Goal: Use online tool/utility

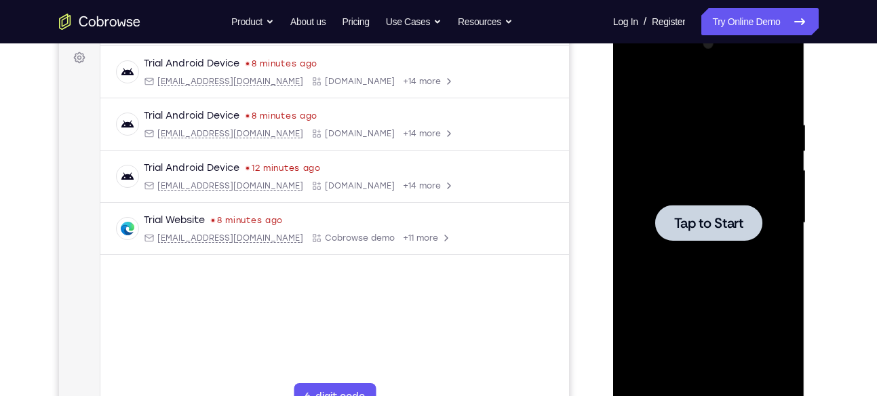
click at [699, 221] on span "Tap to Start" at bounding box center [708, 223] width 69 height 14
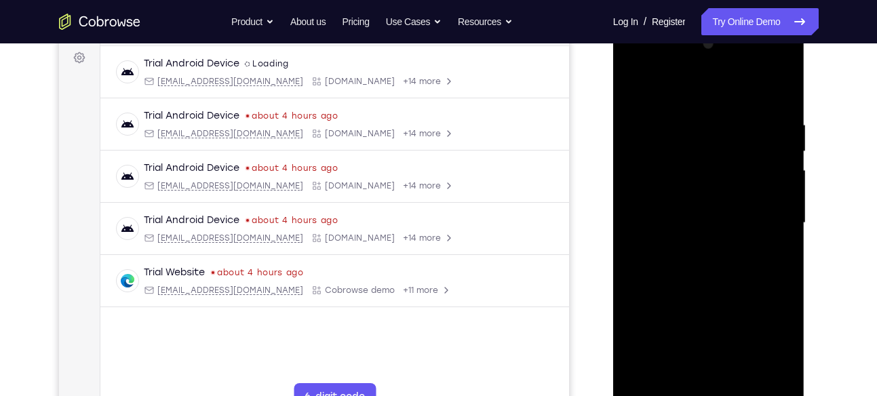
scroll to position [313, 0]
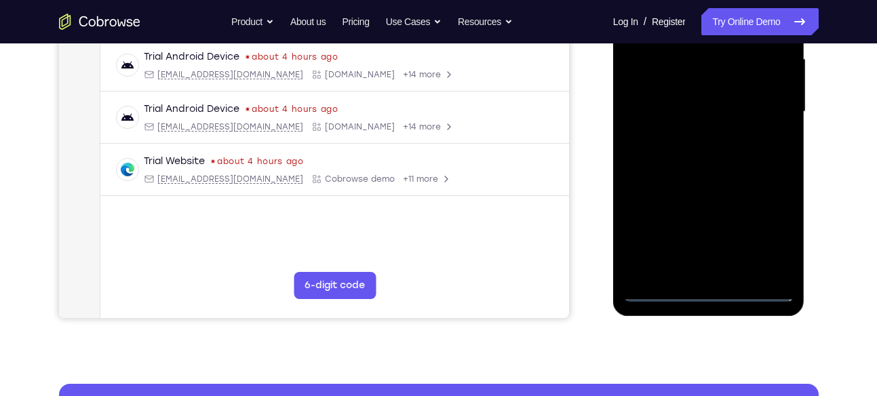
click at [708, 292] on div at bounding box center [708, 112] width 171 height 380
click at [710, 286] on div at bounding box center [708, 112] width 171 height 380
click at [771, 239] on div at bounding box center [708, 112] width 171 height 380
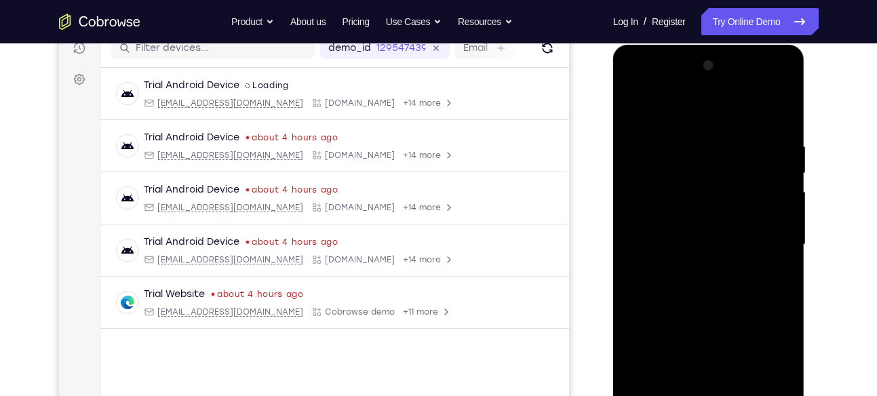
scroll to position [179, 0]
click at [653, 112] on div at bounding box center [708, 246] width 171 height 380
click at [764, 241] on div at bounding box center [708, 246] width 171 height 380
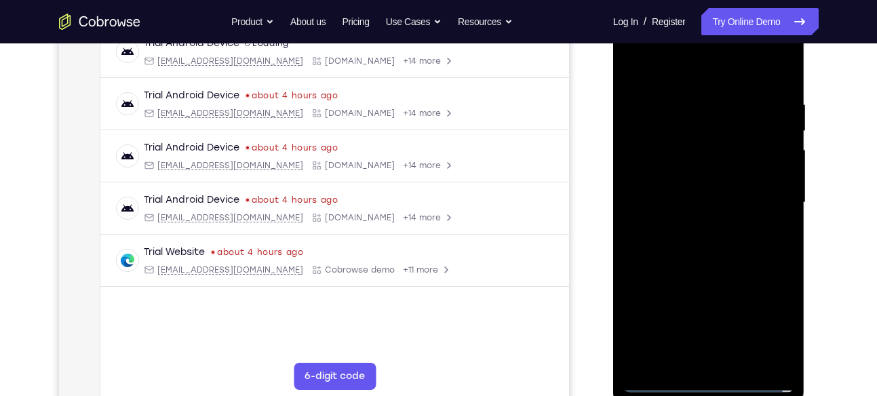
scroll to position [222, 0]
click at [695, 224] on div at bounding box center [708, 202] width 171 height 380
click at [728, 177] on div at bounding box center [708, 202] width 171 height 380
click at [659, 200] on div at bounding box center [708, 202] width 171 height 380
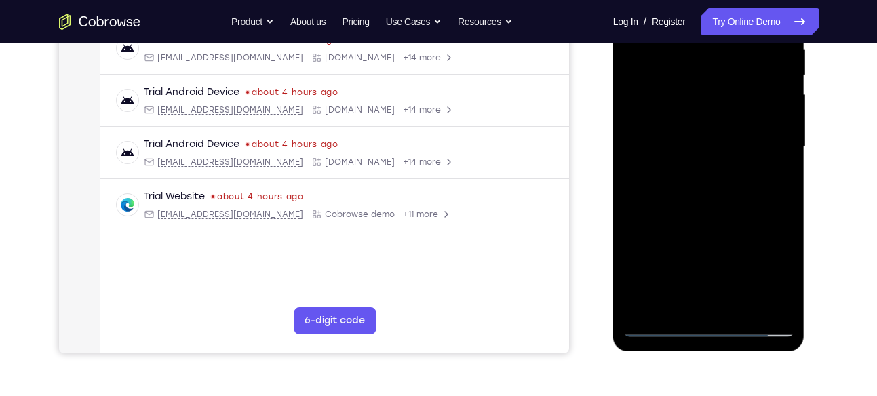
scroll to position [265, 0]
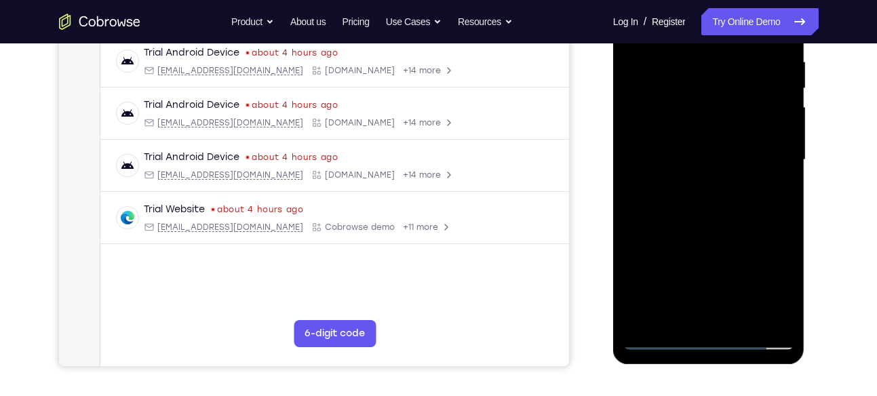
click at [707, 217] on div at bounding box center [708, 160] width 171 height 380
drag, startPoint x: 748, startPoint y: 233, endPoint x: 746, endPoint y: 220, distance: 13.0
click at [746, 220] on div at bounding box center [708, 160] width 171 height 380
click at [777, 219] on div at bounding box center [708, 160] width 171 height 380
drag, startPoint x: 753, startPoint y: 214, endPoint x: 753, endPoint y: 206, distance: 8.1
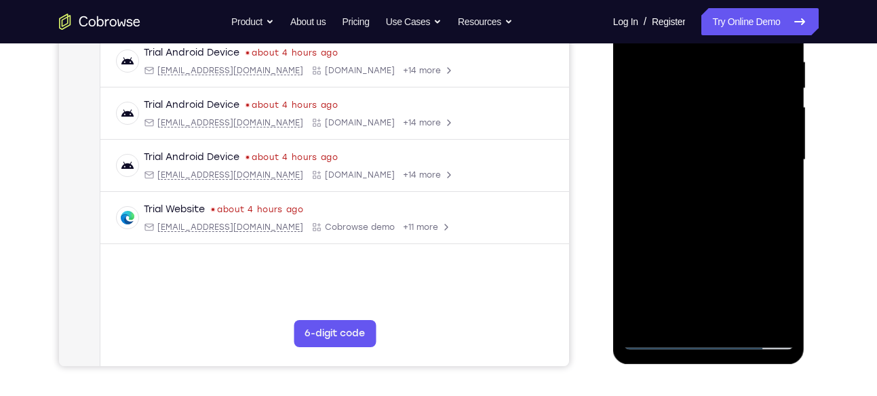
click at [753, 206] on div at bounding box center [708, 160] width 171 height 380
click at [783, 212] on div at bounding box center [708, 160] width 171 height 380
drag, startPoint x: 751, startPoint y: 218, endPoint x: 750, endPoint y: 199, distance: 19.0
click at [750, 199] on div at bounding box center [708, 160] width 171 height 380
click at [784, 191] on div at bounding box center [708, 160] width 171 height 380
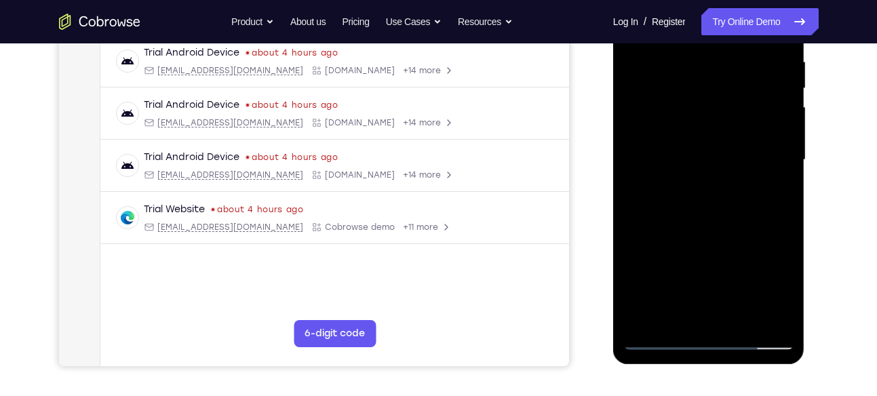
click at [784, 191] on div at bounding box center [708, 160] width 171 height 380
drag, startPoint x: 720, startPoint y: 191, endPoint x: 720, endPoint y: 174, distance: 17.6
click at [720, 174] on div at bounding box center [708, 160] width 171 height 380
click at [782, 189] on div at bounding box center [708, 160] width 171 height 380
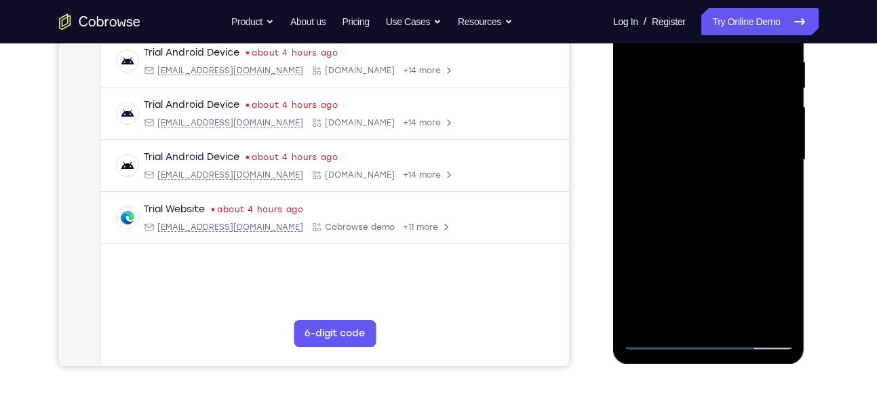
click at [782, 189] on div at bounding box center [708, 160] width 171 height 380
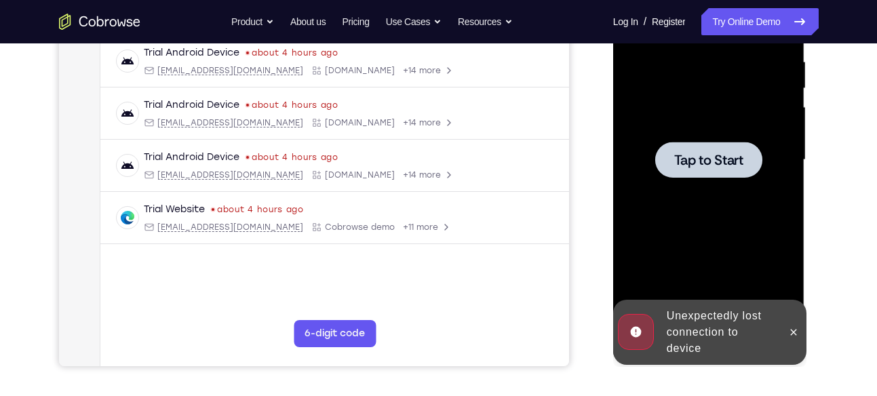
click at [721, 169] on div at bounding box center [708, 160] width 107 height 36
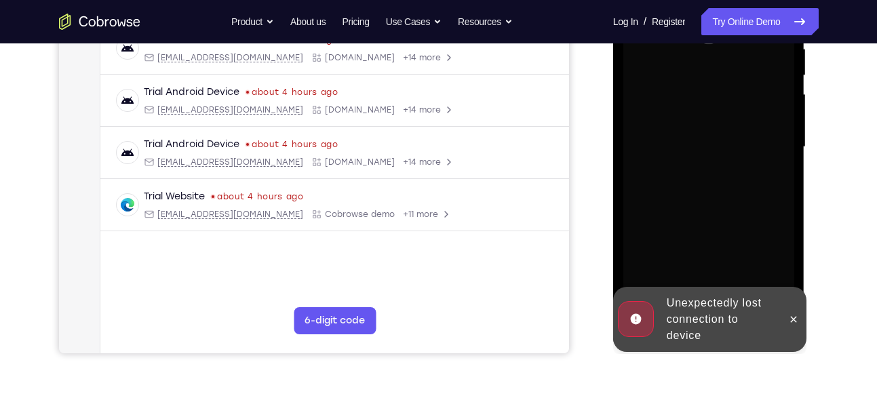
scroll to position [278, 0]
click at [790, 313] on icon at bounding box center [793, 318] width 11 height 11
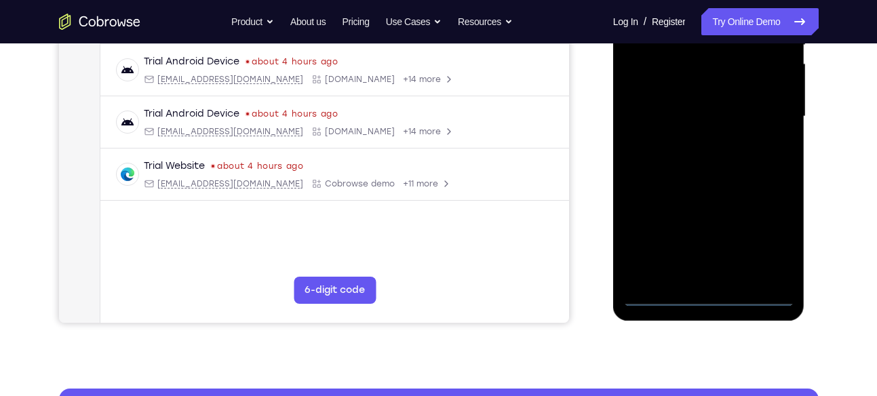
scroll to position [320, 0]
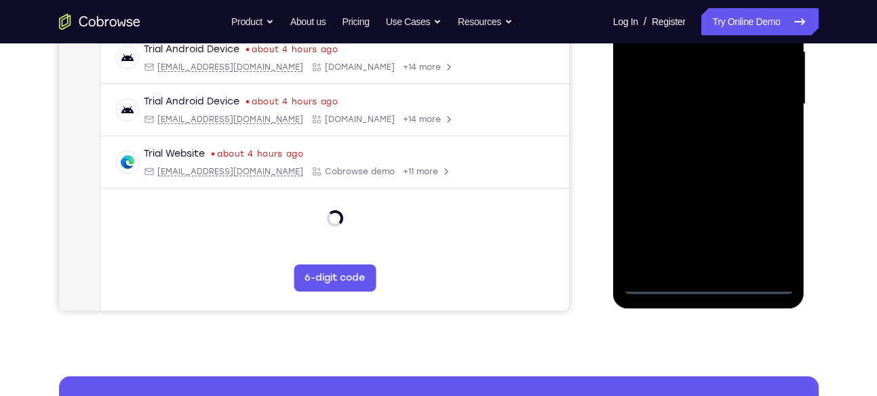
click at [718, 284] on div at bounding box center [708, 105] width 171 height 380
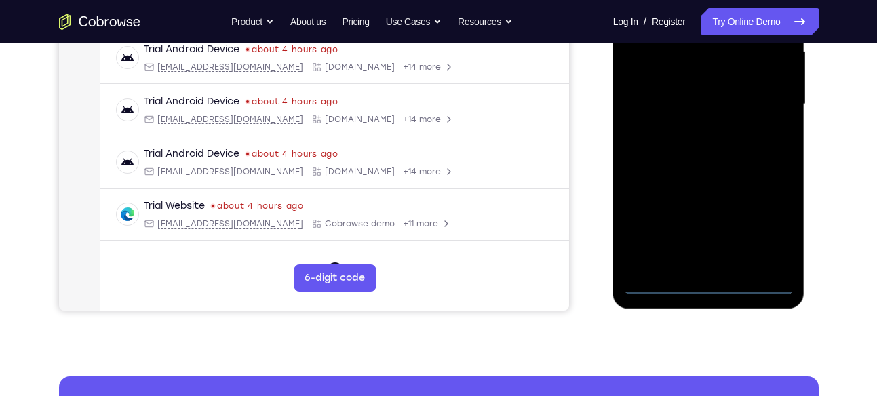
click at [766, 227] on div at bounding box center [708, 105] width 171 height 380
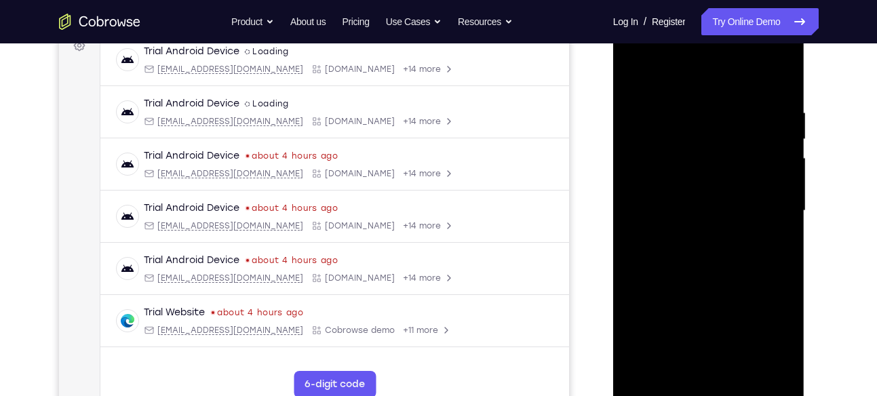
scroll to position [212, 0]
click at [653, 83] on div at bounding box center [708, 212] width 171 height 380
click at [764, 205] on div at bounding box center [708, 212] width 171 height 380
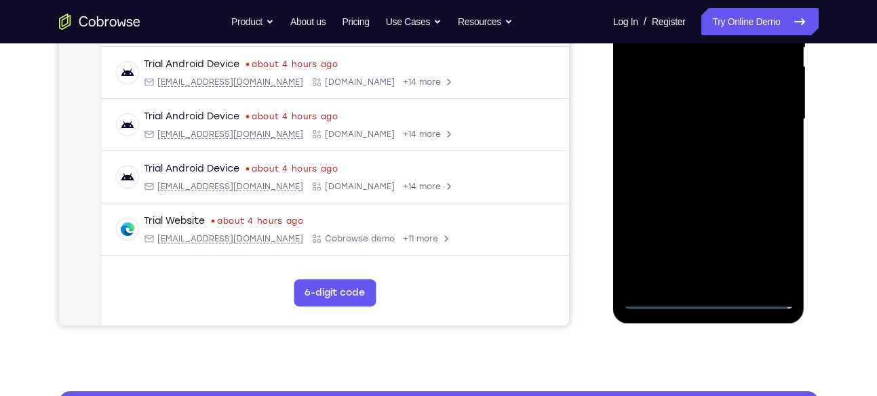
scroll to position [322, 0]
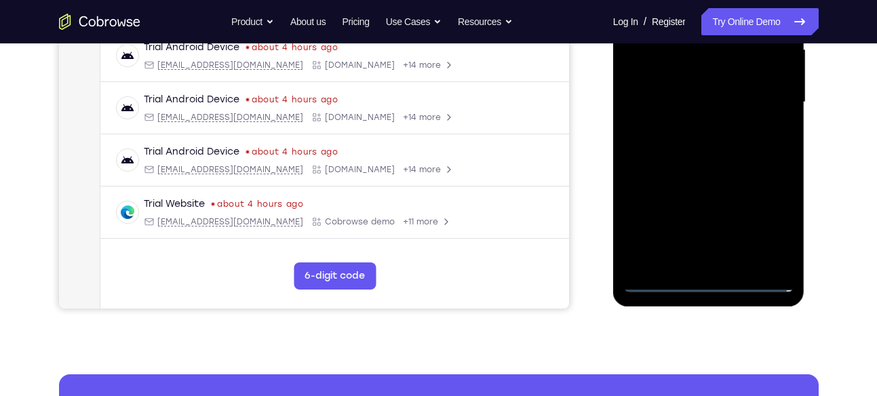
click at [722, 258] on div at bounding box center [708, 103] width 171 height 380
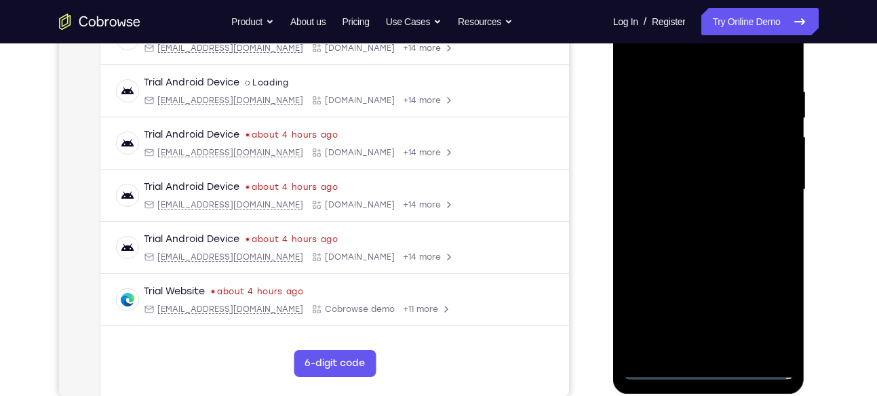
scroll to position [234, 0]
click at [697, 170] on div at bounding box center [708, 191] width 171 height 380
click at [658, 180] on div at bounding box center [708, 191] width 171 height 380
click at [702, 187] on div at bounding box center [708, 191] width 171 height 380
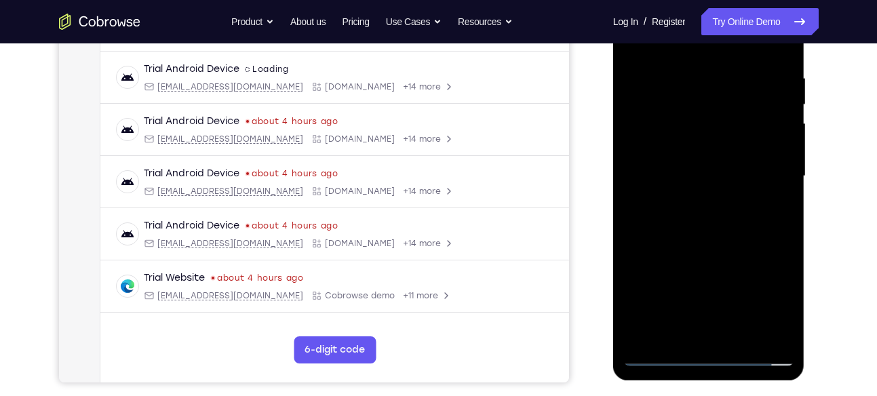
scroll to position [249, 0]
click at [692, 237] on div at bounding box center [708, 176] width 171 height 380
click at [693, 77] on div at bounding box center [708, 176] width 171 height 380
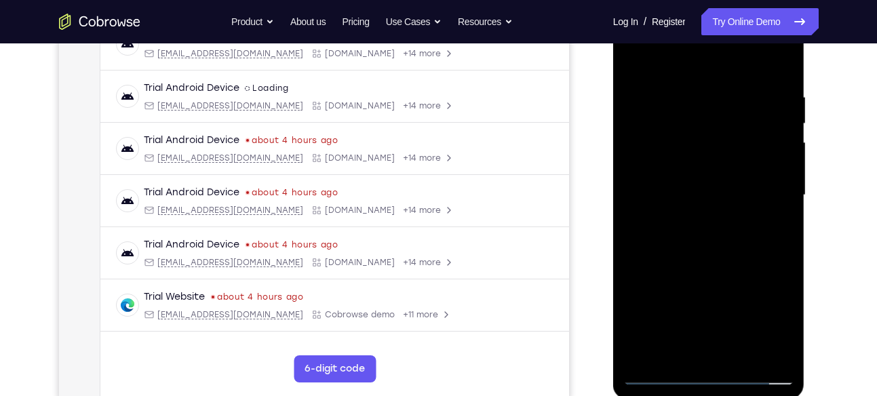
scroll to position [229, 0]
drag, startPoint x: 760, startPoint y: 178, endPoint x: 750, endPoint y: 190, distance: 14.9
click at [750, 190] on div at bounding box center [708, 196] width 171 height 380
click at [765, 64] on div at bounding box center [708, 196] width 171 height 380
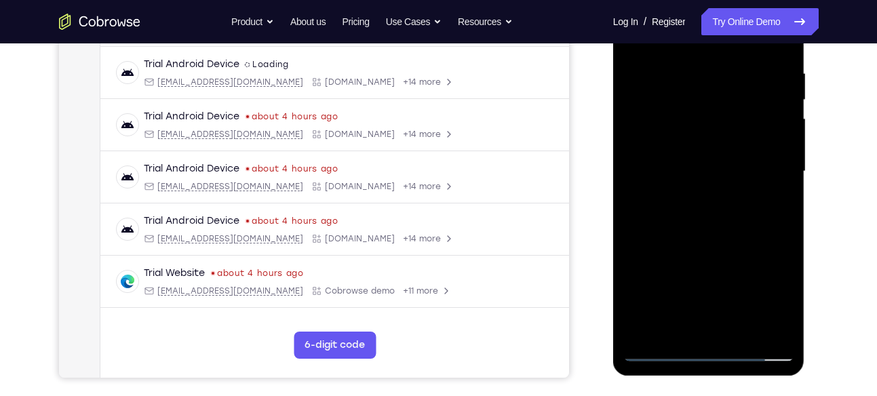
scroll to position [254, 0]
click at [784, 158] on div at bounding box center [708, 171] width 171 height 380
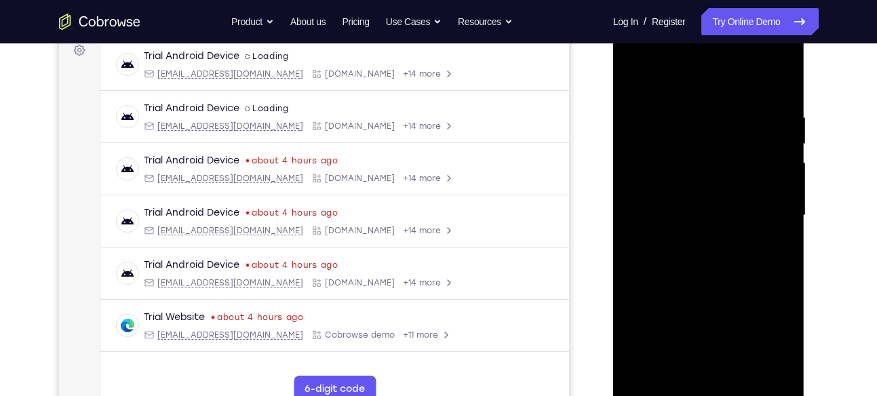
scroll to position [208, 0]
click at [785, 140] on div at bounding box center [708, 216] width 171 height 380
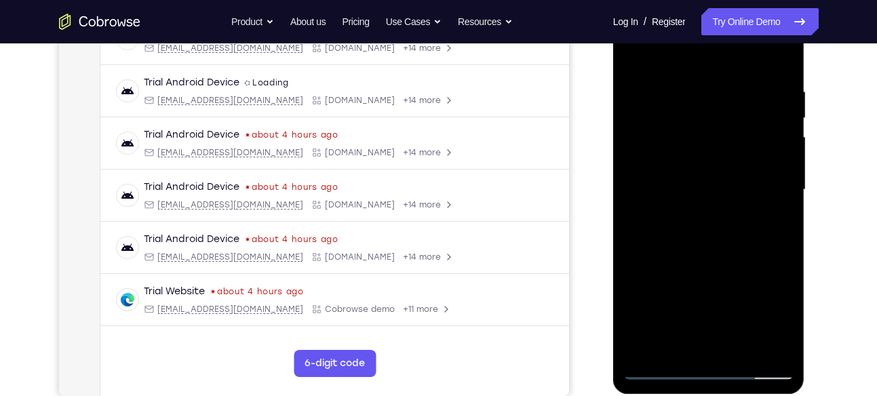
click at [785, 140] on div at bounding box center [708, 190] width 171 height 380
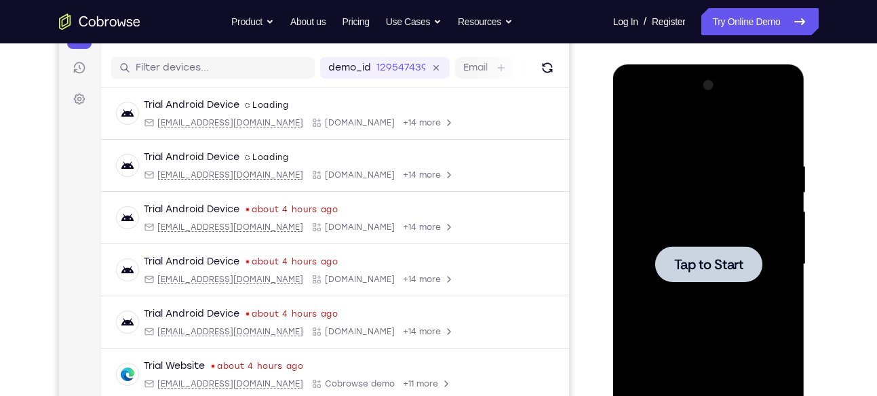
scroll to position [159, 0]
click at [721, 245] on div at bounding box center [708, 265] width 171 height 380
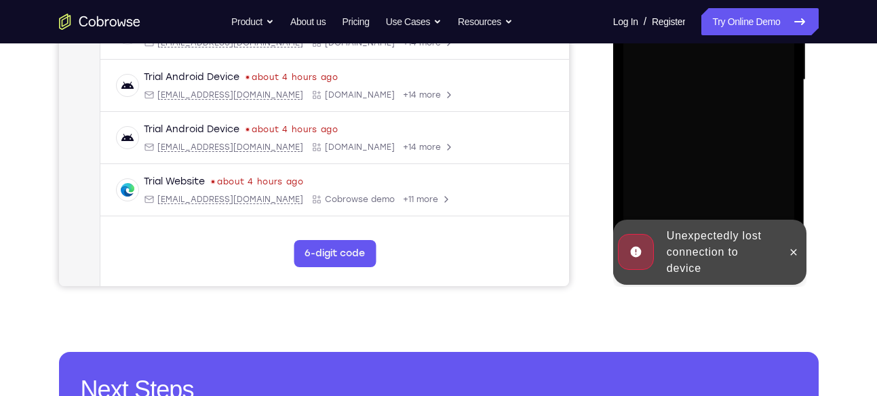
scroll to position [355, 0]
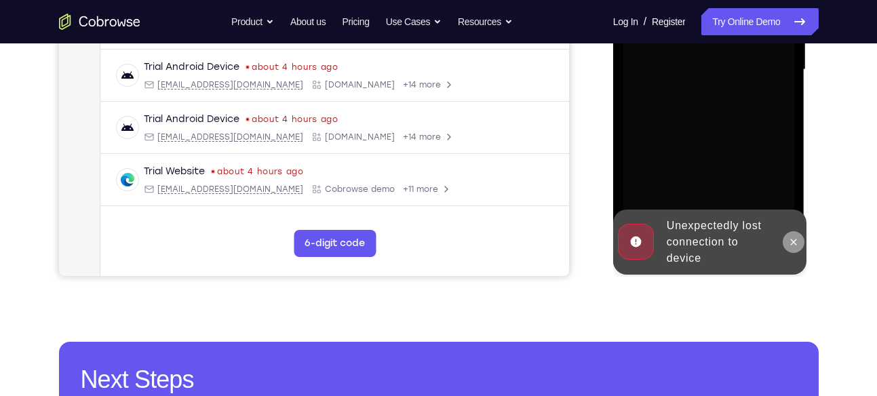
click at [794, 235] on button at bounding box center [794, 242] width 22 height 22
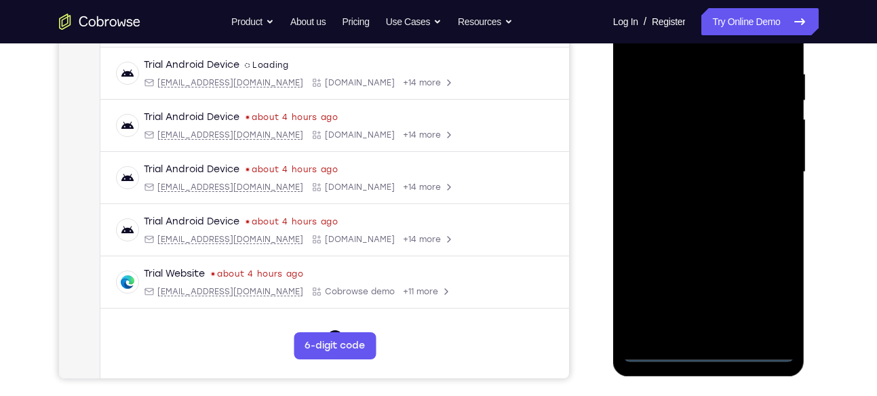
scroll to position [359, 0]
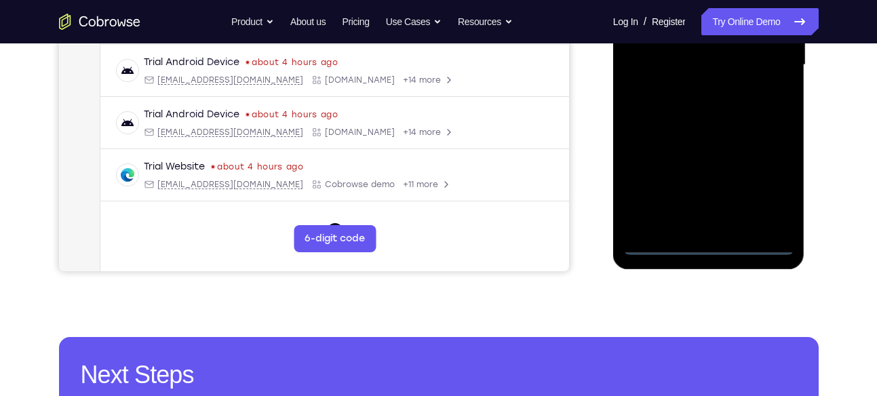
click at [705, 243] on div at bounding box center [708, 65] width 171 height 380
click at [710, 241] on div at bounding box center [708, 65] width 171 height 380
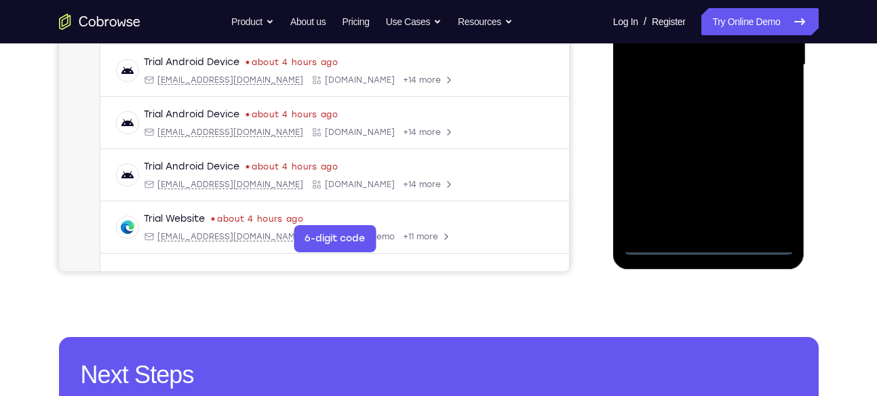
click at [768, 178] on div at bounding box center [708, 65] width 171 height 380
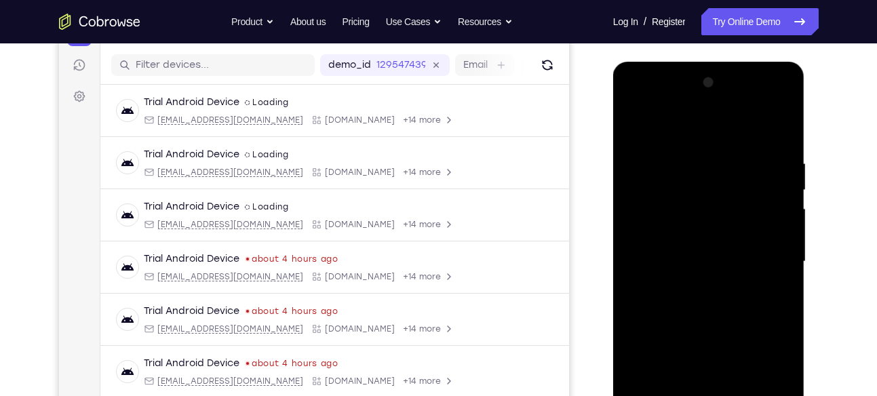
scroll to position [162, 0]
click at [657, 129] on div at bounding box center [708, 263] width 171 height 380
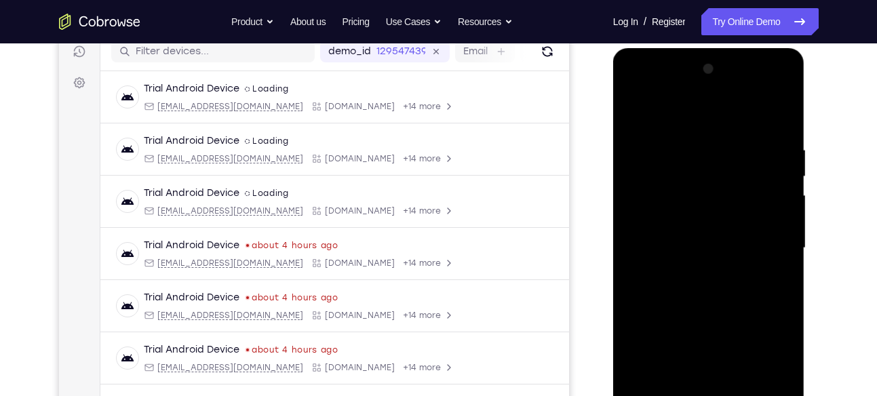
click at [760, 244] on div at bounding box center [708, 248] width 171 height 380
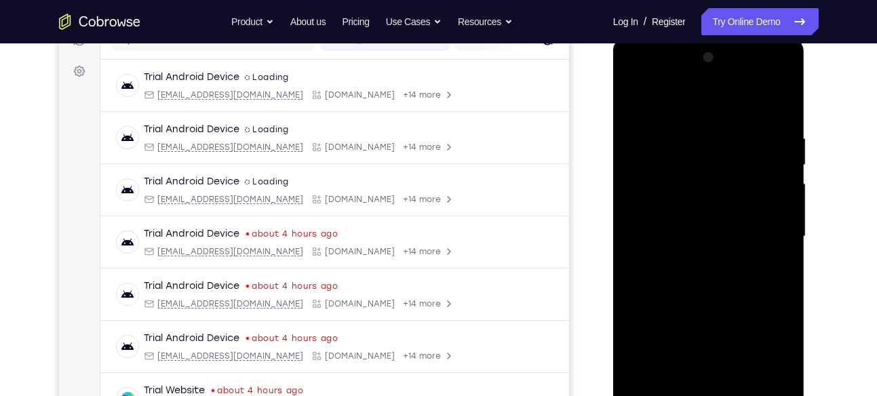
scroll to position [193, 0]
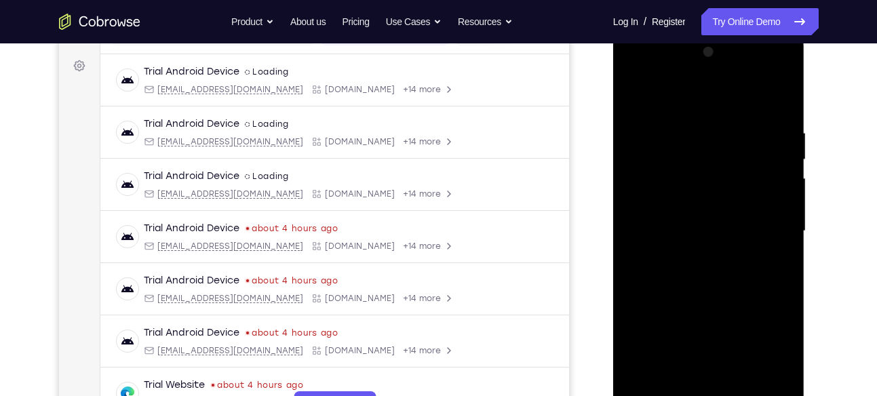
click at [690, 256] on div at bounding box center [708, 231] width 171 height 380
click at [713, 212] on div at bounding box center [708, 231] width 171 height 380
click at [662, 235] on div at bounding box center [708, 231] width 171 height 380
click at [691, 126] on div at bounding box center [708, 231] width 171 height 380
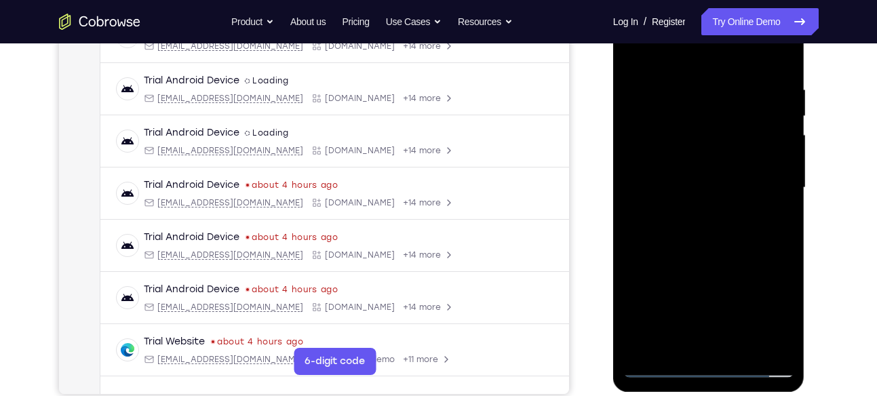
scroll to position [235, 0]
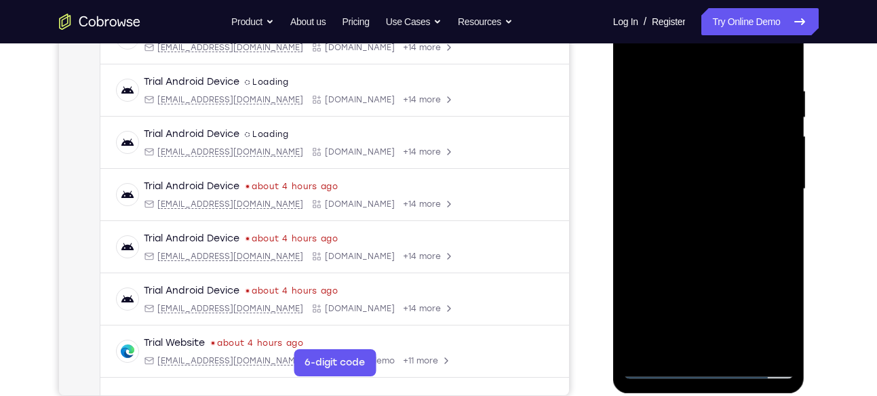
click at [780, 147] on div at bounding box center [708, 189] width 171 height 380
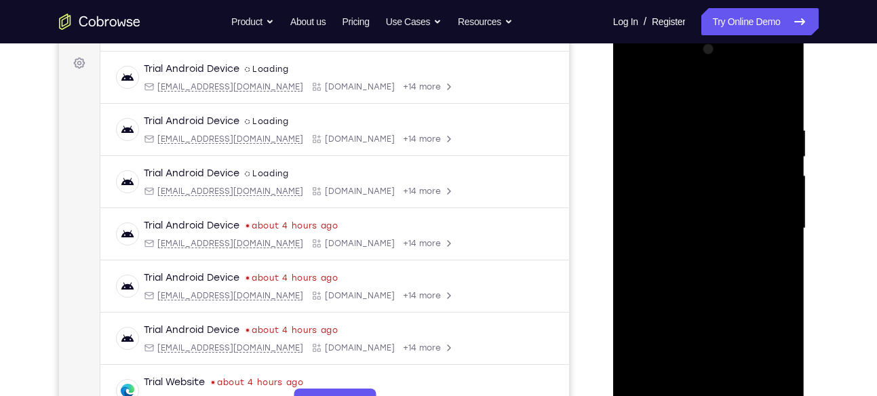
scroll to position [205, 0]
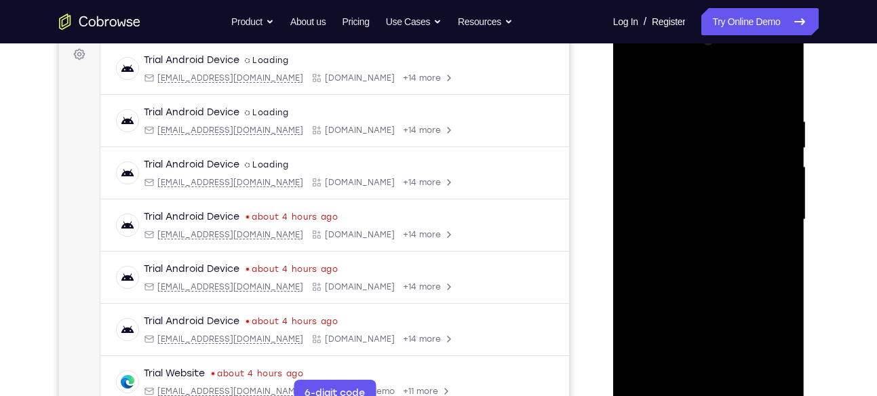
click at [766, 86] on div at bounding box center [708, 220] width 171 height 380
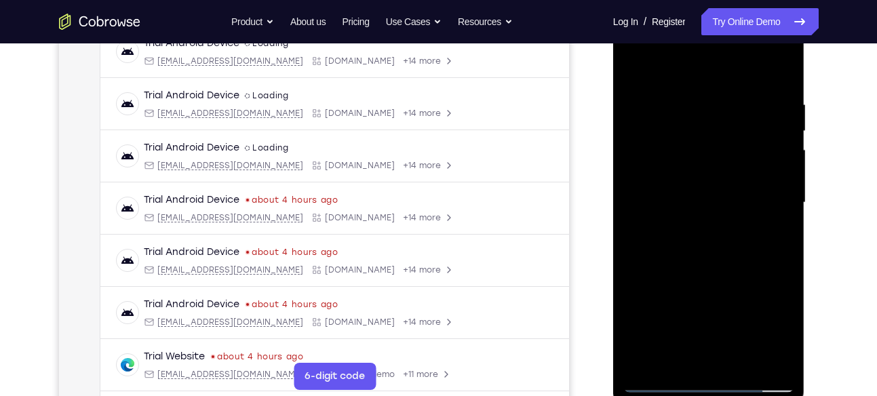
scroll to position [222, 0]
click at [771, 71] on div at bounding box center [708, 202] width 171 height 380
click at [775, 77] on div at bounding box center [708, 202] width 171 height 380
click at [695, 263] on div at bounding box center [708, 202] width 171 height 380
drag, startPoint x: 728, startPoint y: 225, endPoint x: 733, endPoint y: 121, distance: 104.6
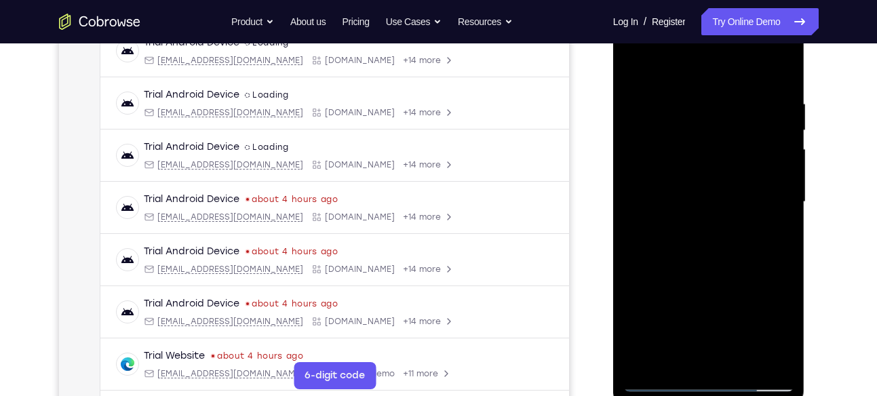
click at [733, 121] on div at bounding box center [708, 202] width 171 height 380
drag, startPoint x: 720, startPoint y: 182, endPoint x: 741, endPoint y: 90, distance: 95.3
click at [741, 90] on div at bounding box center [708, 202] width 171 height 380
drag, startPoint x: 722, startPoint y: 275, endPoint x: 741, endPoint y: 136, distance: 141.0
click at [741, 136] on div at bounding box center [708, 202] width 171 height 380
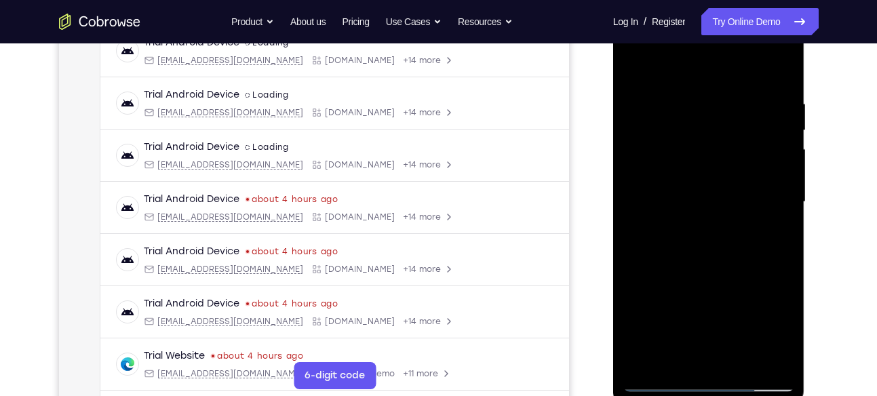
drag, startPoint x: 725, startPoint y: 264, endPoint x: 735, endPoint y: 121, distance: 142.8
click at [735, 121] on div at bounding box center [708, 202] width 171 height 380
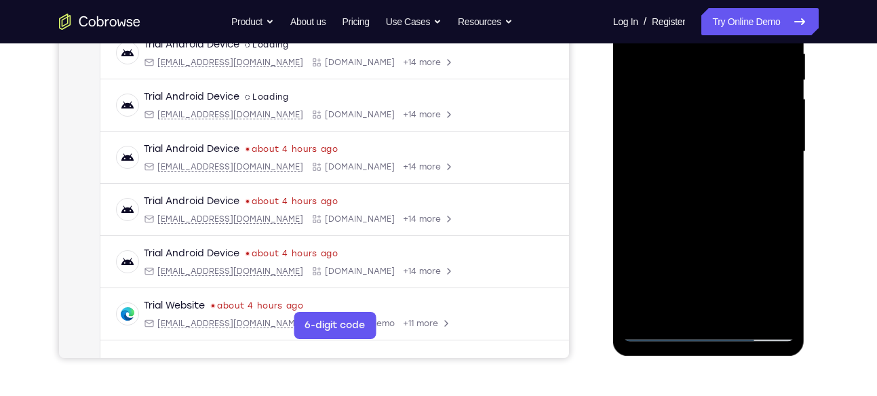
scroll to position [273, 0]
drag, startPoint x: 746, startPoint y: 156, endPoint x: 742, endPoint y: 79, distance: 77.4
click at [742, 79] on div at bounding box center [708, 151] width 171 height 380
drag, startPoint x: 718, startPoint y: 249, endPoint x: 722, endPoint y: 77, distance: 171.7
click at [722, 77] on div at bounding box center [708, 151] width 171 height 380
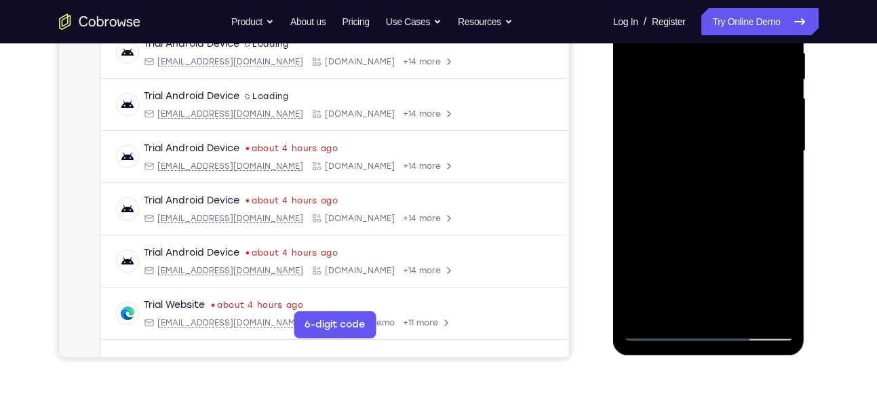
drag, startPoint x: 722, startPoint y: 239, endPoint x: 726, endPoint y: 87, distance: 152.7
click at [726, 87] on div at bounding box center [708, 151] width 171 height 380
drag, startPoint x: 707, startPoint y: 144, endPoint x: 709, endPoint y: 217, distance: 72.6
click at [709, 217] on div at bounding box center [708, 151] width 171 height 380
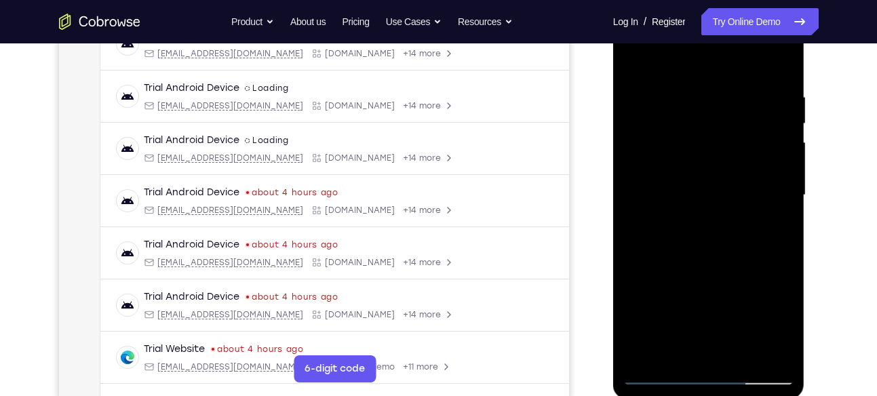
scroll to position [229, 0]
drag, startPoint x: 743, startPoint y: 199, endPoint x: 735, endPoint y: 262, distance: 62.9
click at [735, 262] on div at bounding box center [708, 196] width 171 height 380
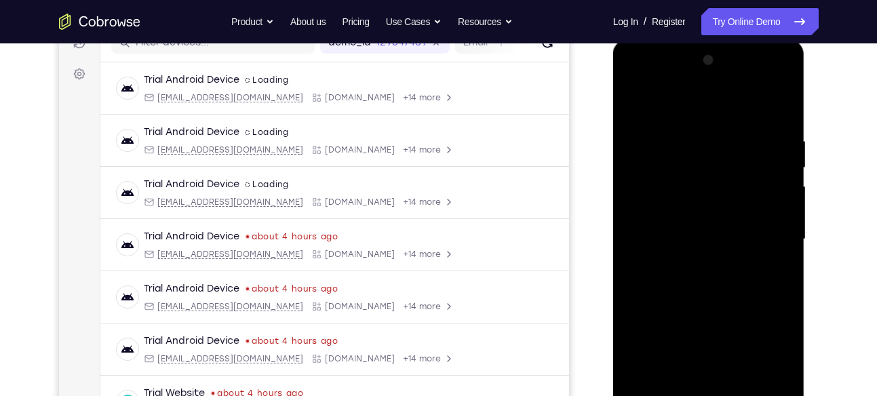
scroll to position [184, 0]
drag, startPoint x: 734, startPoint y: 182, endPoint x: 735, endPoint y: 69, distance: 112.6
click at [735, 69] on div at bounding box center [708, 241] width 171 height 380
drag, startPoint x: 733, startPoint y: 272, endPoint x: 737, endPoint y: 130, distance: 142.5
click at [737, 130] on div at bounding box center [708, 241] width 171 height 380
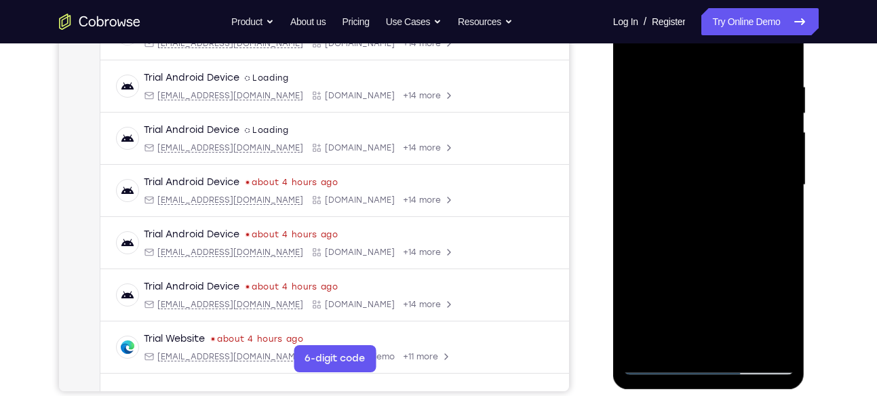
scroll to position [240, 0]
drag, startPoint x: 726, startPoint y: 267, endPoint x: 726, endPoint y: 165, distance: 101.7
click at [726, 165] on div at bounding box center [708, 185] width 171 height 380
click at [781, 87] on div at bounding box center [708, 185] width 171 height 380
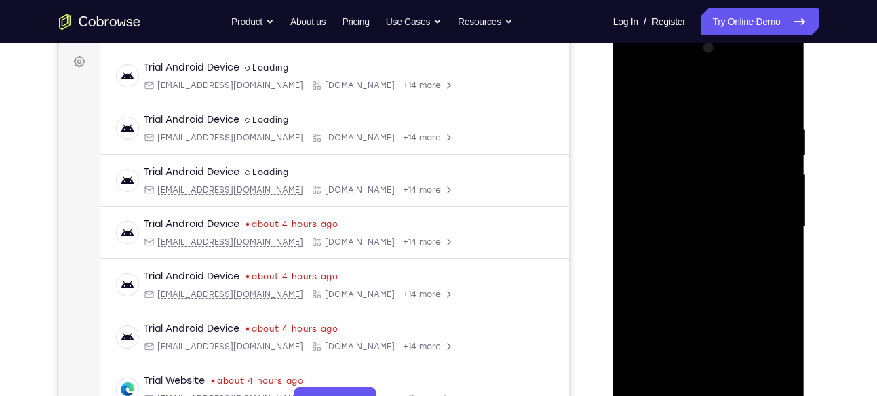
scroll to position [190, 0]
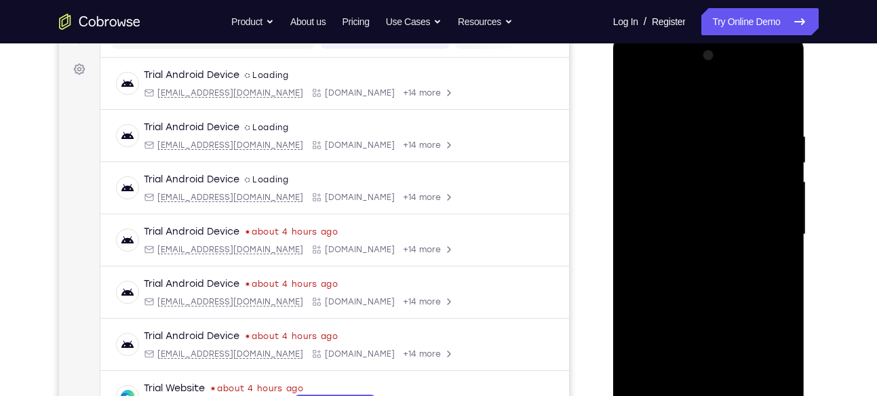
drag, startPoint x: 766, startPoint y: 149, endPoint x: 777, endPoint y: 161, distance: 16.8
click at [777, 161] on div at bounding box center [708, 235] width 171 height 380
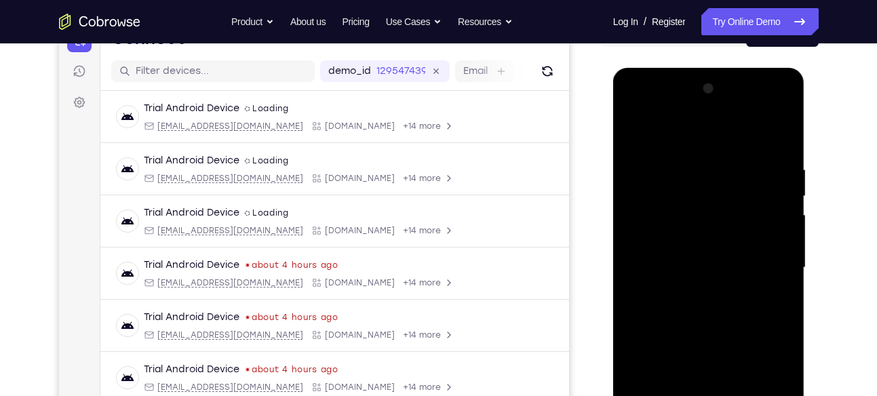
scroll to position [153, 0]
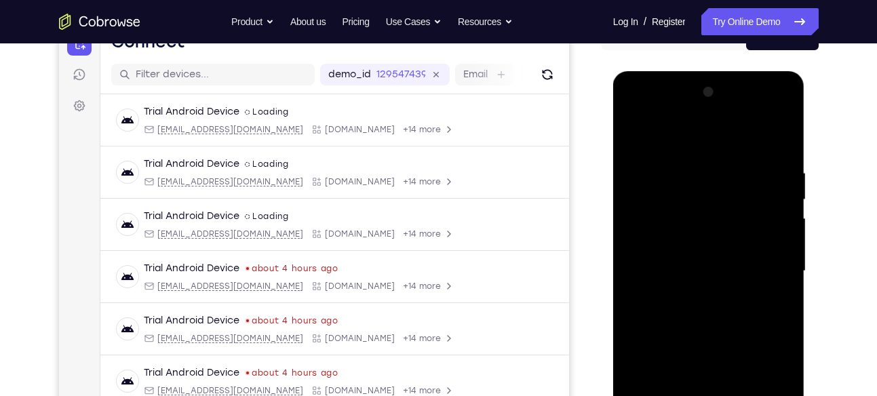
drag, startPoint x: 719, startPoint y: 180, endPoint x: 721, endPoint y: 233, distance: 53.6
click at [721, 233] on div at bounding box center [708, 271] width 171 height 380
drag, startPoint x: 754, startPoint y: 201, endPoint x: 756, endPoint y: 231, distance: 30.6
click at [756, 231] on div at bounding box center [708, 271] width 171 height 380
click at [783, 219] on div at bounding box center [708, 271] width 171 height 380
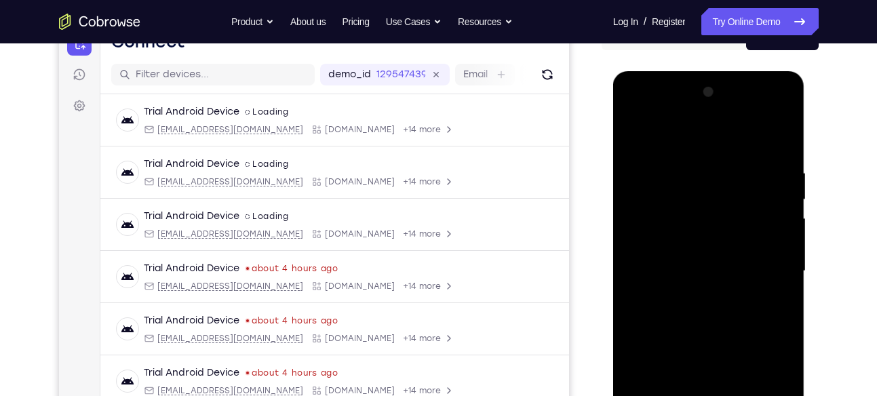
click at [783, 248] on div at bounding box center [708, 271] width 171 height 380
click at [783, 252] on div at bounding box center [708, 271] width 171 height 380
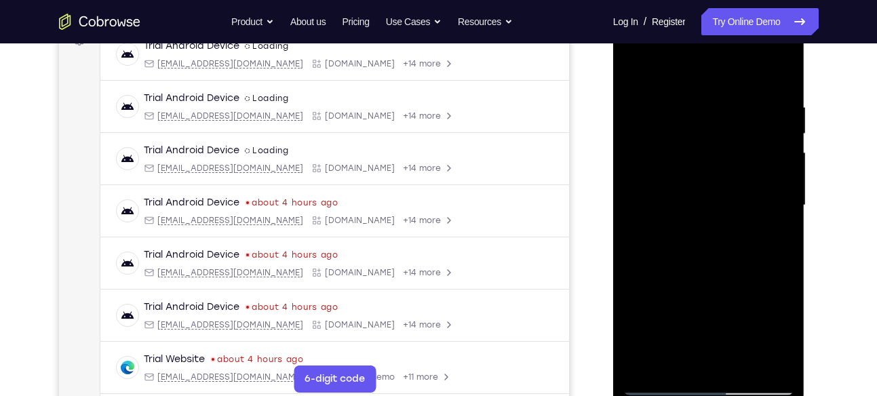
scroll to position [220, 0]
click at [783, 191] on div at bounding box center [708, 205] width 171 height 380
click at [784, 184] on div at bounding box center [708, 205] width 171 height 380
drag, startPoint x: 737, startPoint y: 239, endPoint x: 722, endPoint y: 121, distance: 119.0
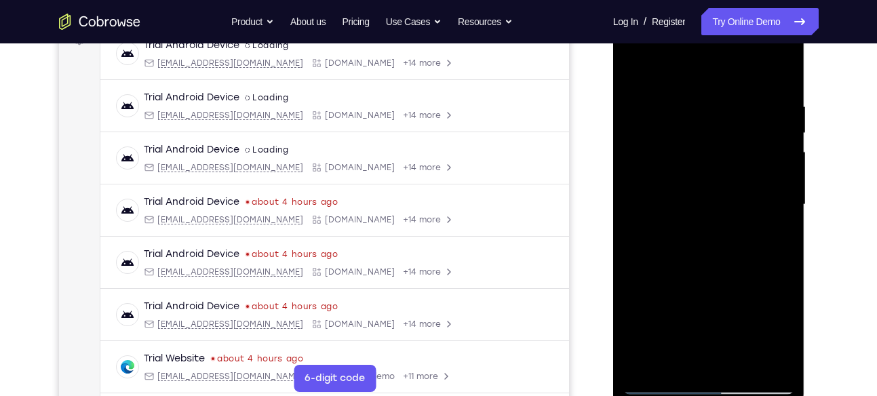
click at [722, 121] on div at bounding box center [708, 205] width 171 height 380
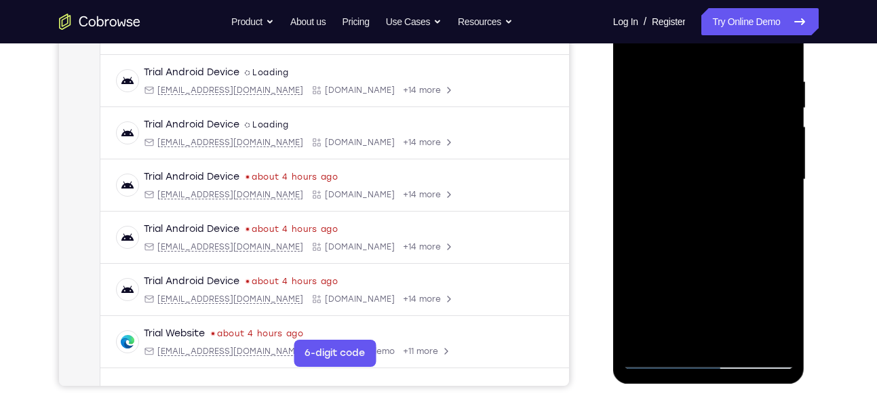
scroll to position [246, 0]
drag, startPoint x: 750, startPoint y: 299, endPoint x: 736, endPoint y: 142, distance: 158.0
click at [736, 142] on div at bounding box center [708, 179] width 171 height 380
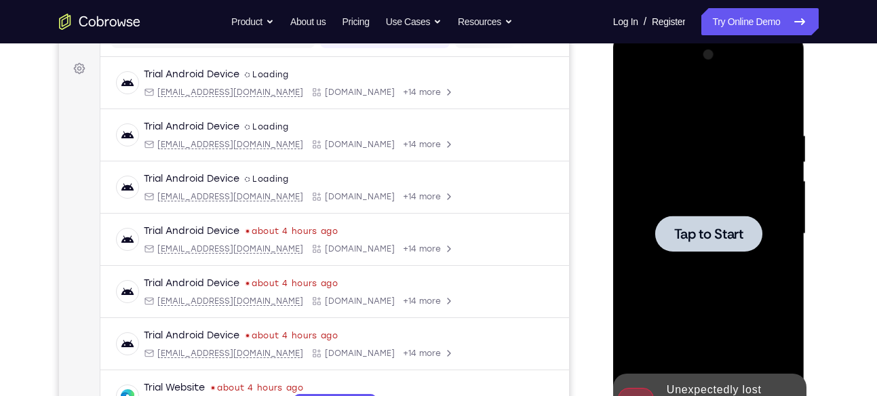
scroll to position [186, 0]
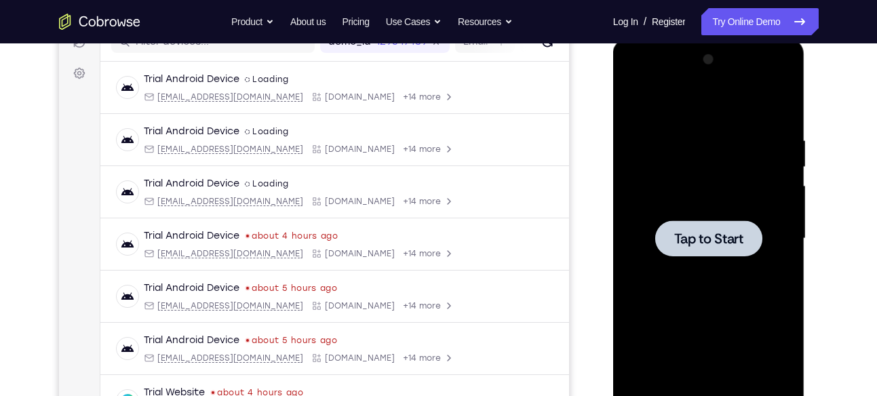
click at [739, 256] on div at bounding box center [708, 239] width 171 height 380
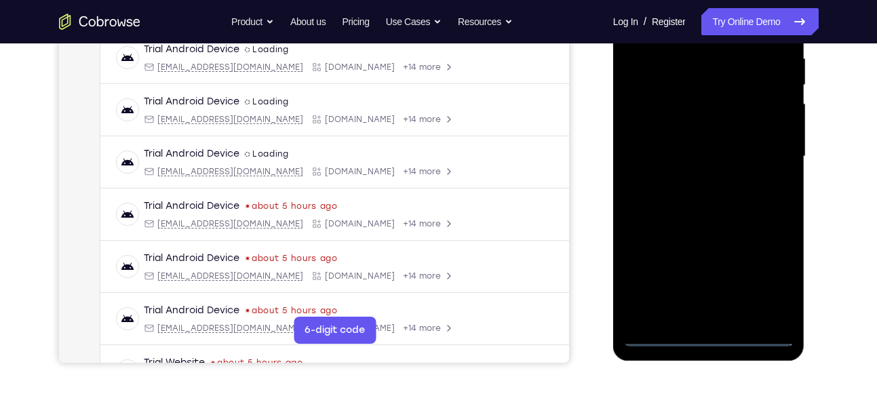
scroll to position [288, 0]
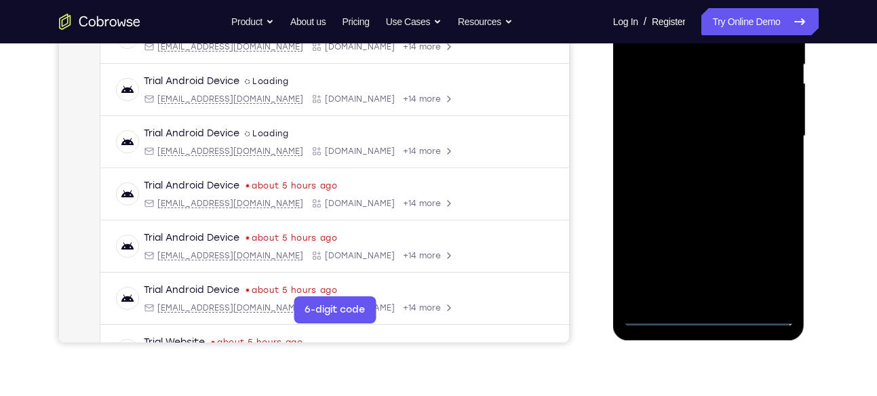
click at [703, 311] on div at bounding box center [708, 136] width 171 height 380
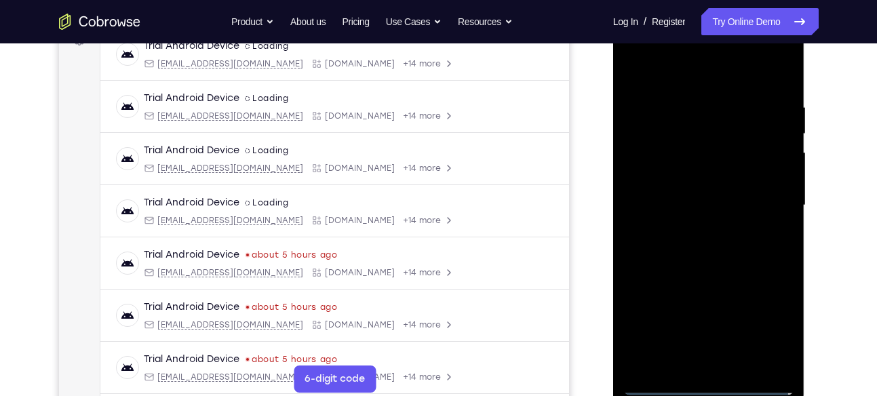
click at [708, 383] on div at bounding box center [708, 206] width 171 height 380
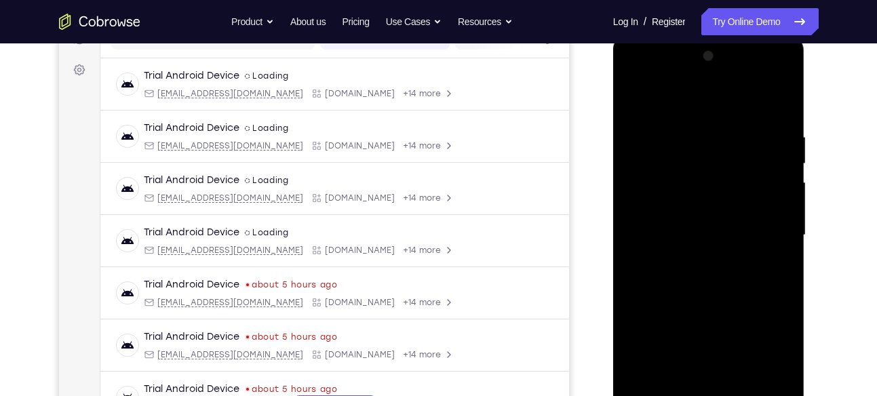
scroll to position [189, 0]
click at [768, 365] on div at bounding box center [708, 236] width 171 height 380
click at [665, 108] on div at bounding box center [708, 236] width 171 height 380
click at [756, 229] on div at bounding box center [708, 236] width 171 height 380
click at [695, 264] on div at bounding box center [708, 236] width 171 height 380
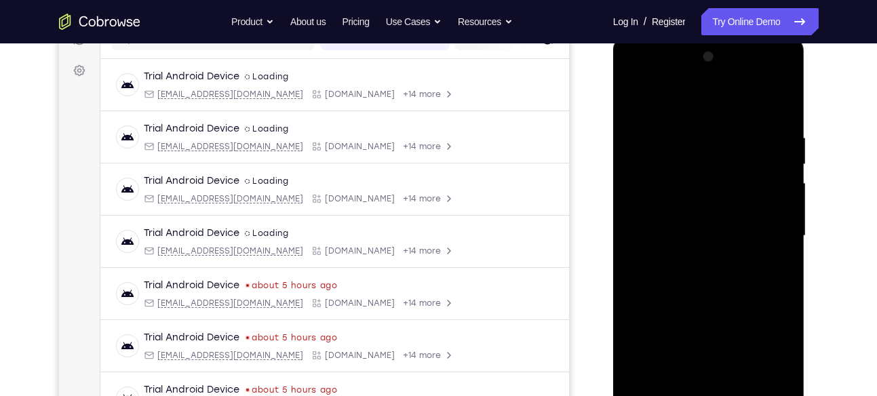
click at [693, 229] on div at bounding box center [708, 236] width 171 height 380
click at [654, 265] on div at bounding box center [708, 236] width 171 height 380
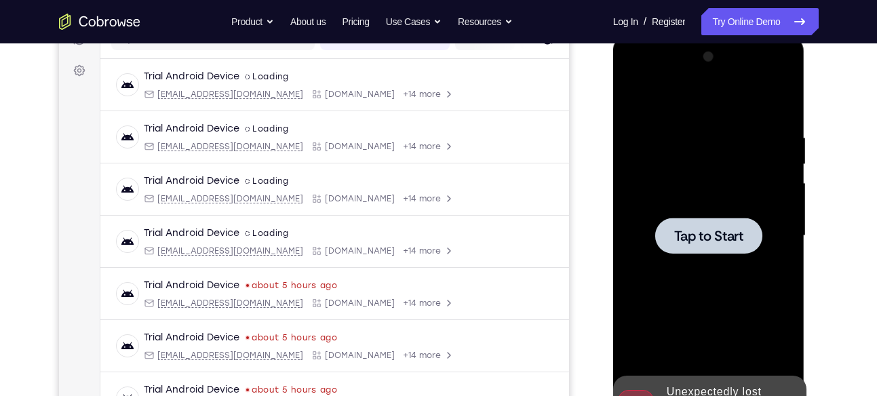
click at [701, 229] on span "Tap to Start" at bounding box center [708, 236] width 69 height 14
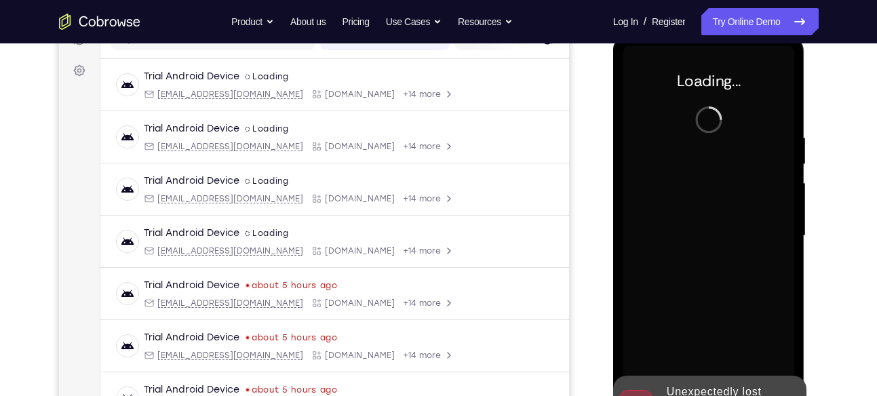
click at [784, 311] on div at bounding box center [708, 236] width 171 height 380
drag, startPoint x: 784, startPoint y: 311, endPoint x: 734, endPoint y: 239, distance: 88.2
click at [734, 218] on div at bounding box center [708, 236] width 171 height 380
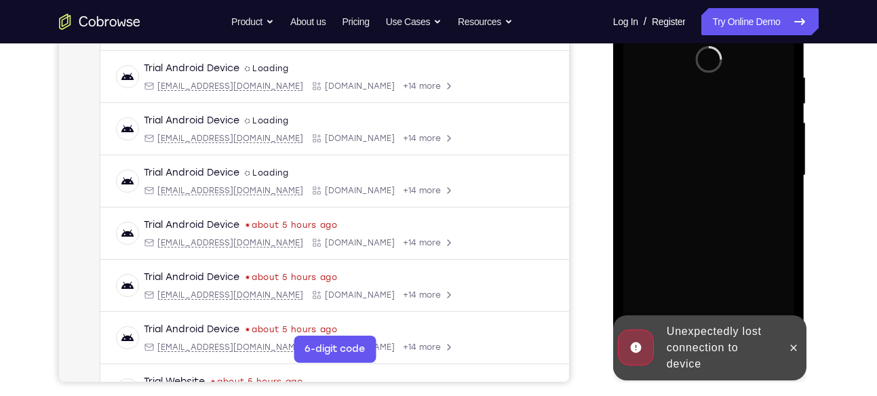
scroll to position [254, 0]
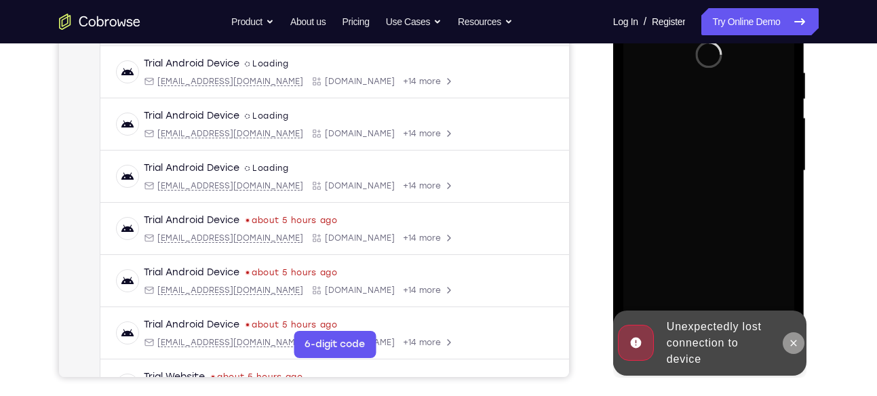
click at [792, 341] on icon at bounding box center [793, 343] width 11 height 11
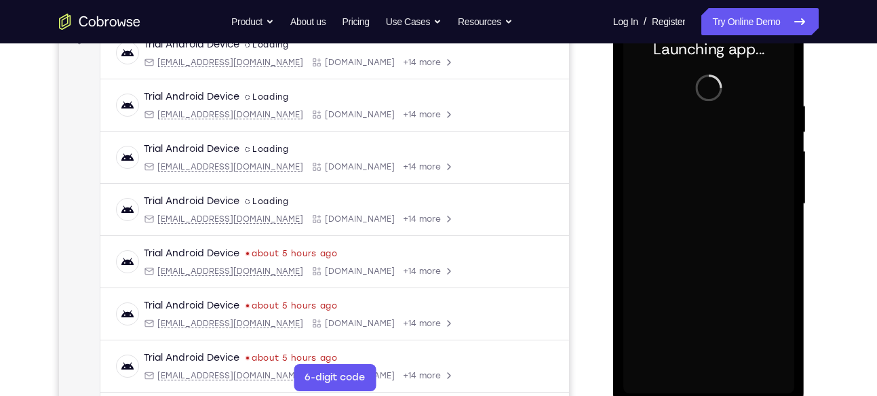
scroll to position [235, 0]
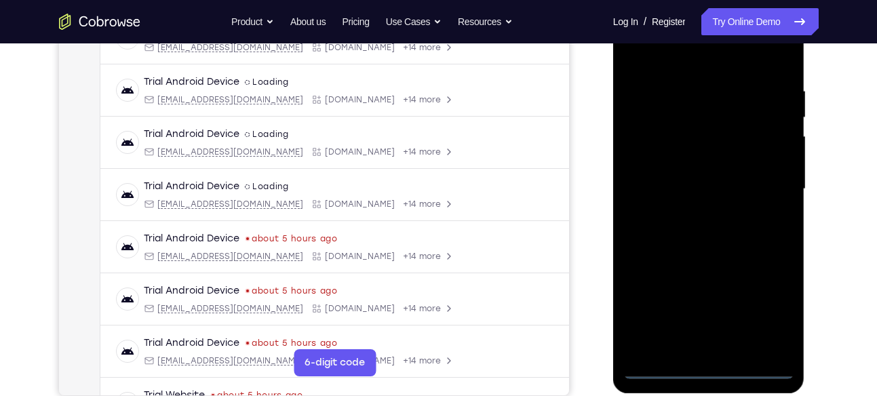
click at [709, 362] on div at bounding box center [708, 189] width 171 height 380
click at [772, 306] on div at bounding box center [708, 189] width 171 height 380
click at [706, 366] on div at bounding box center [708, 189] width 171 height 380
click at [773, 309] on div at bounding box center [708, 189] width 171 height 380
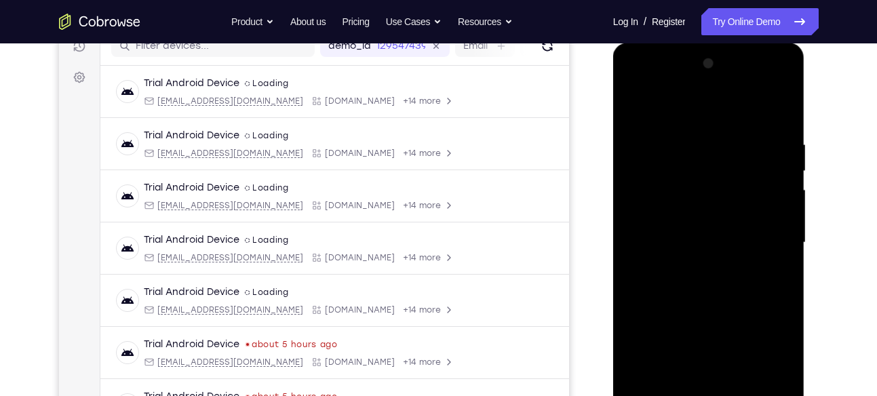
scroll to position [180, 0]
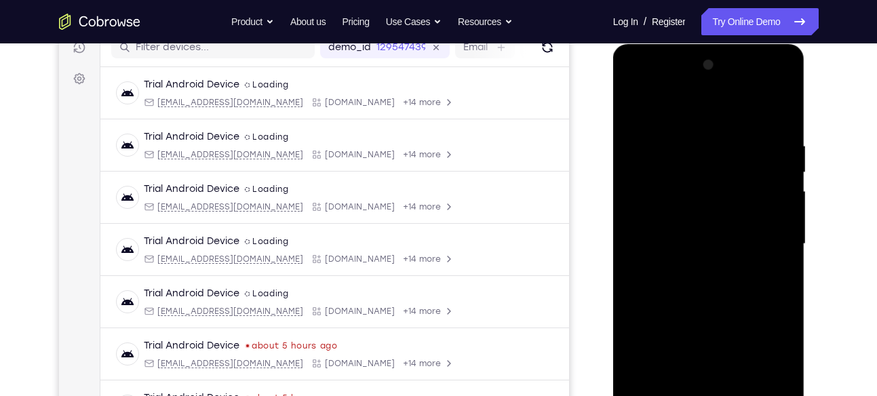
click at [760, 366] on div at bounding box center [708, 244] width 171 height 380
click at [767, 366] on div at bounding box center [708, 244] width 171 height 380
click at [688, 194] on div at bounding box center [708, 244] width 171 height 380
click at [769, 365] on div at bounding box center [708, 244] width 171 height 380
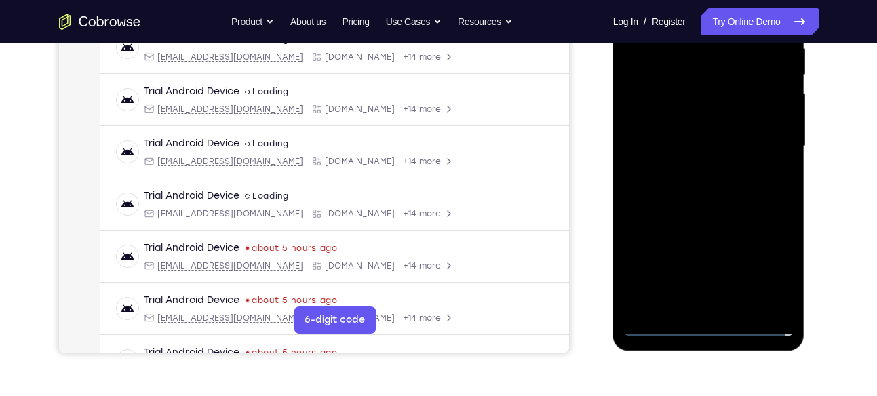
scroll to position [291, 0]
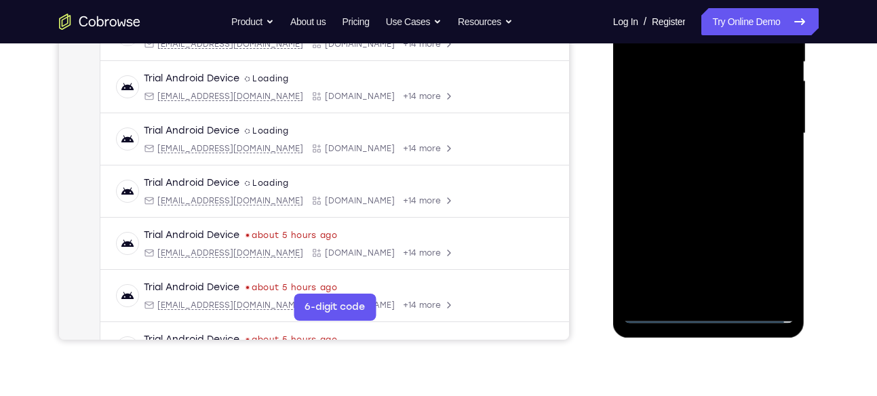
click at [706, 309] on div at bounding box center [708, 134] width 171 height 380
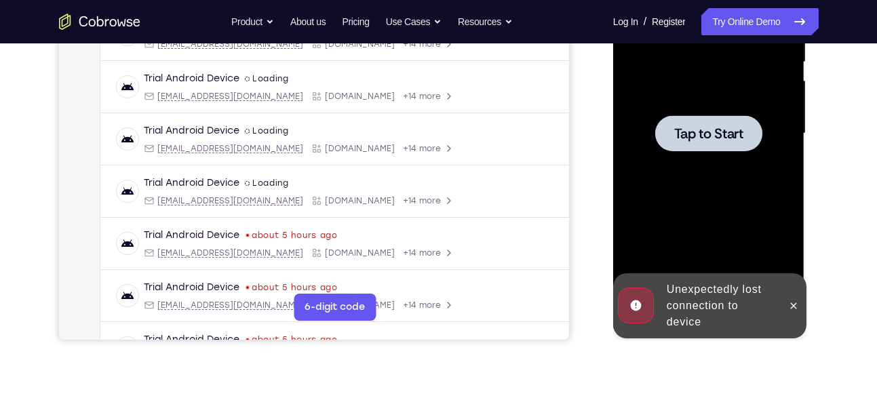
click at [728, 146] on div at bounding box center [708, 133] width 107 height 36
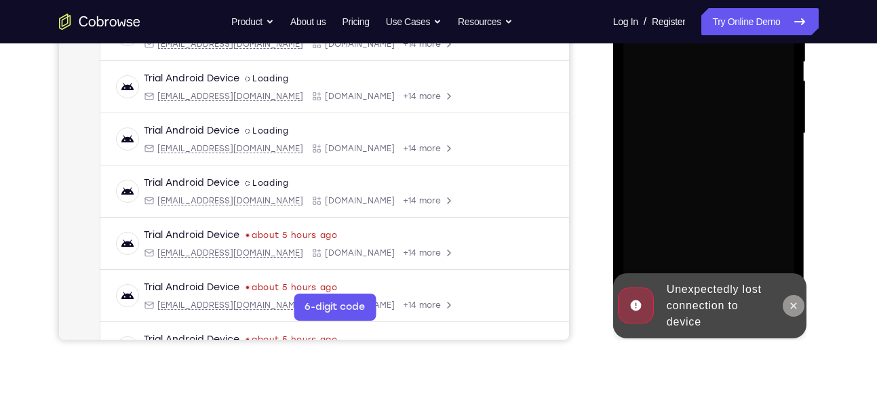
click at [787, 296] on button at bounding box center [794, 306] width 22 height 22
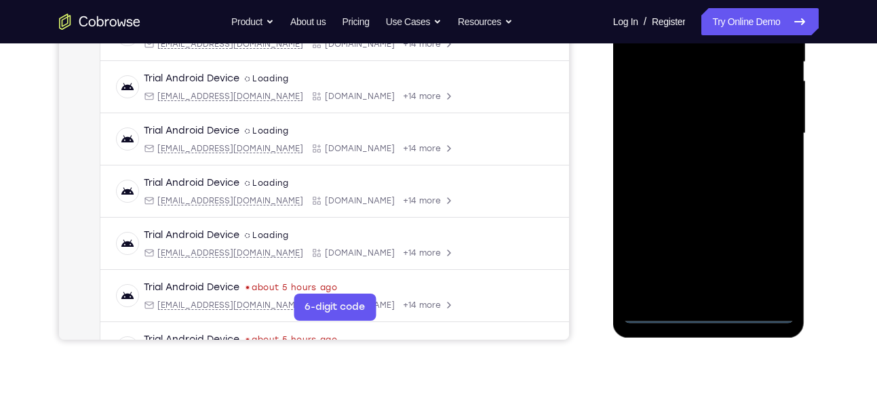
click at [712, 309] on div at bounding box center [708, 134] width 171 height 380
click at [709, 308] on div at bounding box center [708, 134] width 171 height 380
click at [772, 256] on div at bounding box center [708, 134] width 171 height 380
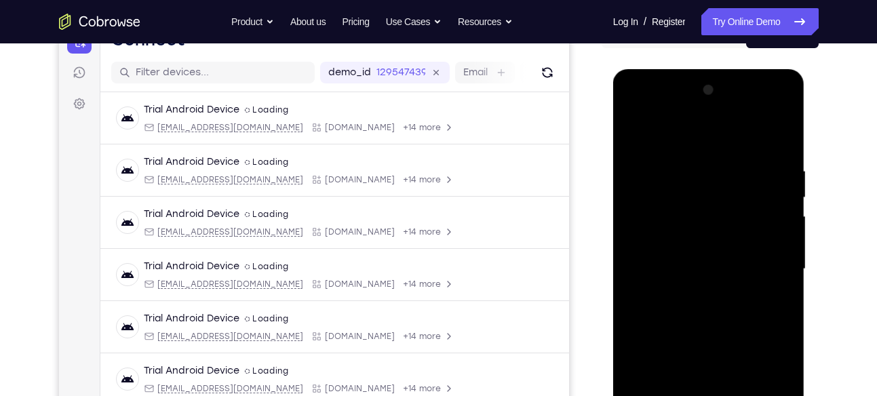
scroll to position [155, 0]
click at [643, 134] on div at bounding box center [708, 270] width 171 height 380
click at [774, 264] on div at bounding box center [708, 270] width 171 height 380
click at [688, 292] on div at bounding box center [708, 270] width 171 height 380
click at [702, 252] on div at bounding box center [708, 270] width 171 height 380
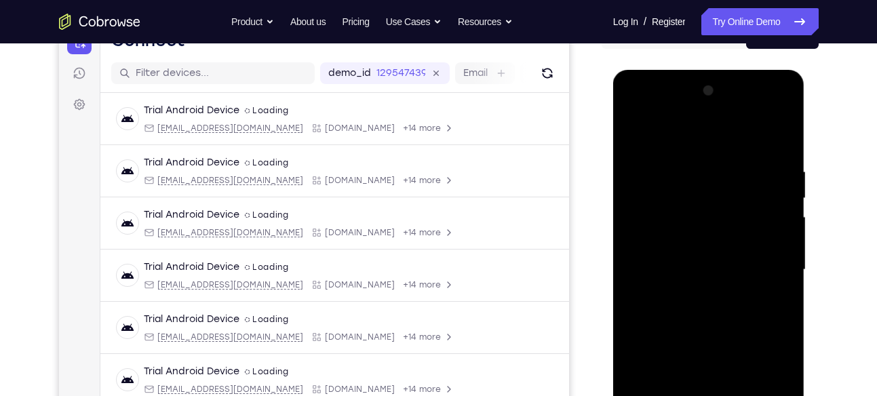
click at [662, 262] on div at bounding box center [708, 270] width 171 height 380
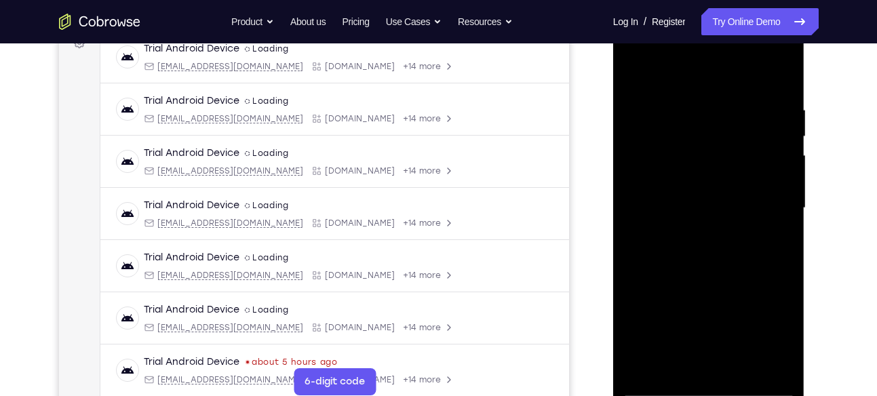
scroll to position [216, 0]
click at [676, 248] on div at bounding box center [708, 208] width 171 height 380
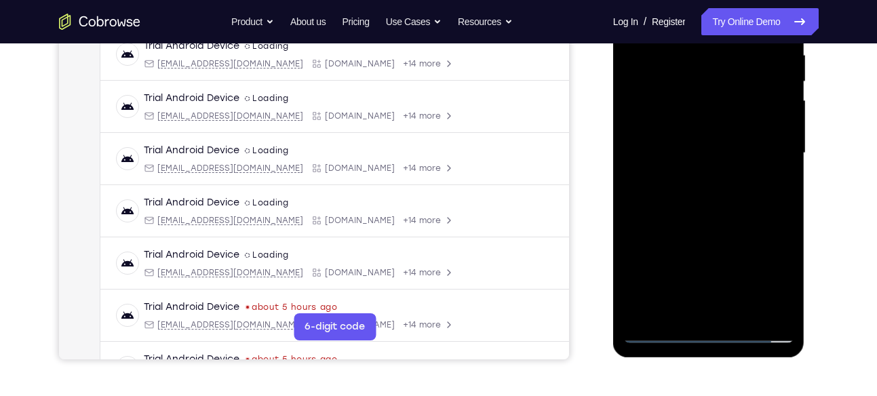
scroll to position [272, 0]
click at [738, 215] on div at bounding box center [708, 153] width 171 height 380
drag, startPoint x: 739, startPoint y: 248, endPoint x: 695, endPoint y: 71, distance: 183.3
click at [695, 71] on div at bounding box center [708, 153] width 171 height 380
drag, startPoint x: 725, startPoint y: 267, endPoint x: 699, endPoint y: 69, distance: 199.7
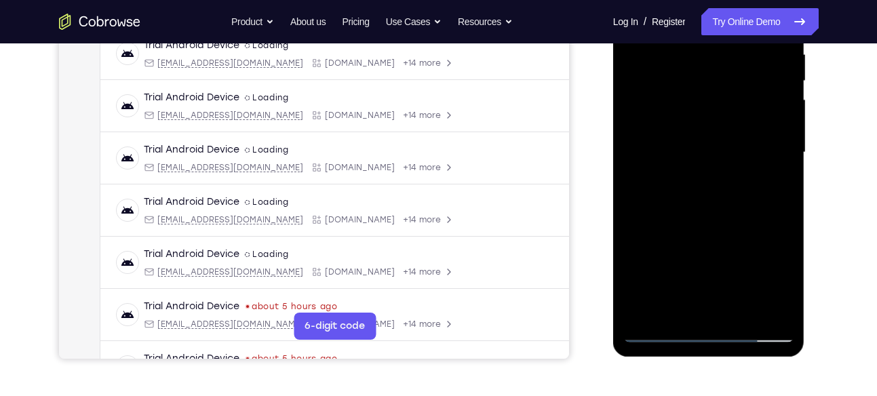
click at [699, 69] on div at bounding box center [708, 153] width 171 height 380
drag, startPoint x: 733, startPoint y: 249, endPoint x: 716, endPoint y: 84, distance: 165.8
click at [716, 84] on div at bounding box center [708, 153] width 171 height 380
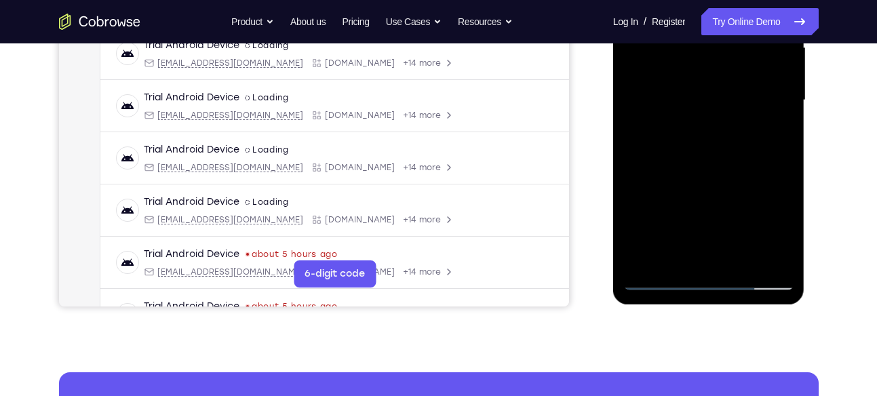
scroll to position [327, 0]
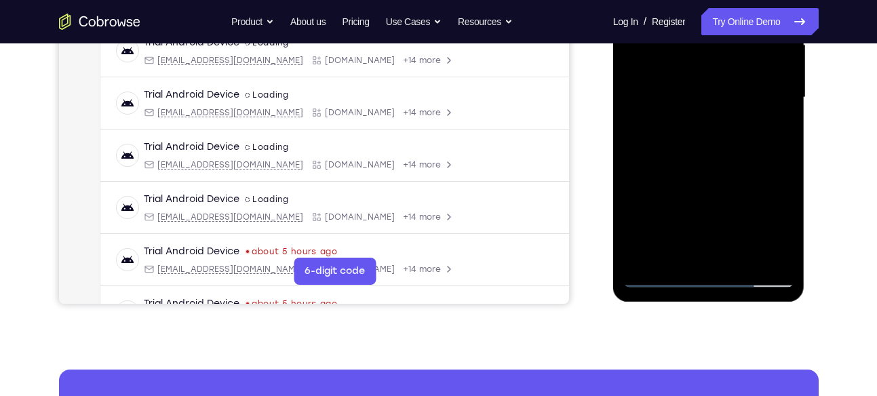
drag, startPoint x: 731, startPoint y: 218, endPoint x: 732, endPoint y: 102, distance: 115.3
click at [732, 102] on div at bounding box center [708, 98] width 171 height 380
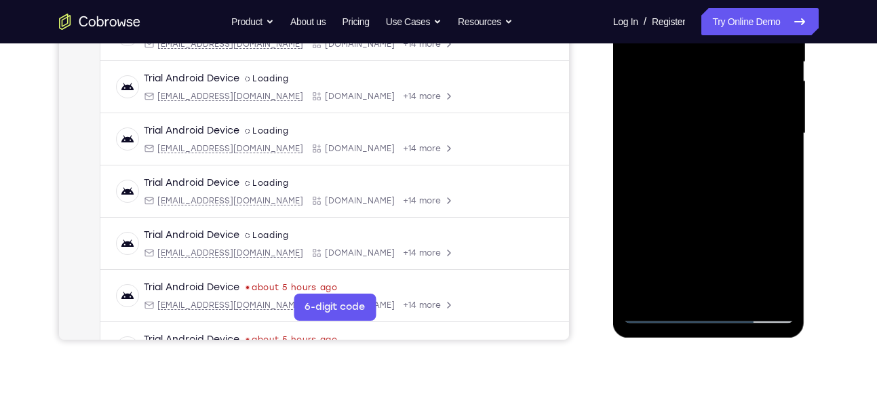
scroll to position [290, 0]
drag, startPoint x: 752, startPoint y: 219, endPoint x: 750, endPoint y: 177, distance: 42.1
click at [750, 177] on div at bounding box center [708, 134] width 171 height 380
drag, startPoint x: 745, startPoint y: 206, endPoint x: 743, endPoint y: 174, distance: 31.9
click at [743, 174] on div at bounding box center [708, 134] width 171 height 380
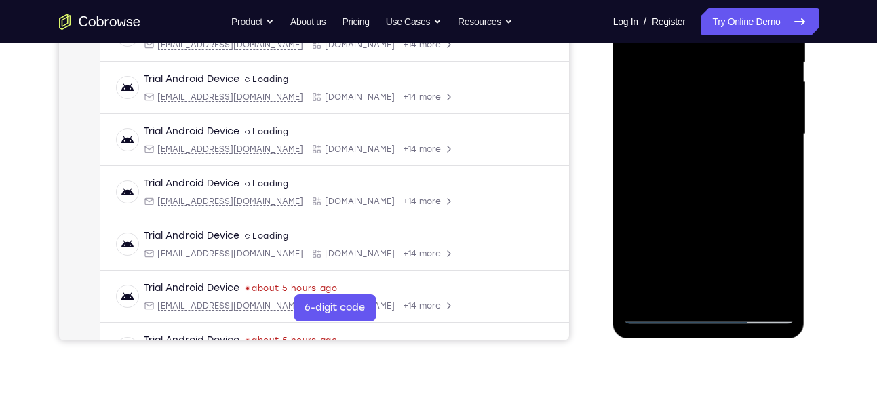
drag, startPoint x: 739, startPoint y: 167, endPoint x: 735, endPoint y: 125, distance: 42.2
click at [735, 125] on div at bounding box center [708, 134] width 171 height 380
drag, startPoint x: 726, startPoint y: 248, endPoint x: 701, endPoint y: 91, distance: 158.8
click at [701, 91] on div at bounding box center [708, 134] width 171 height 380
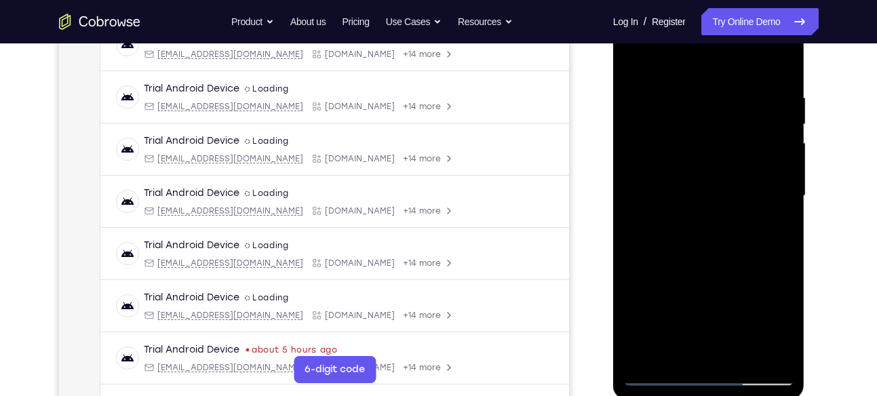
scroll to position [227, 0]
drag, startPoint x: 723, startPoint y: 307, endPoint x: 701, endPoint y: 134, distance: 174.4
click at [701, 134] on div at bounding box center [708, 197] width 171 height 380
